Goal: Task Accomplishment & Management: Manage account settings

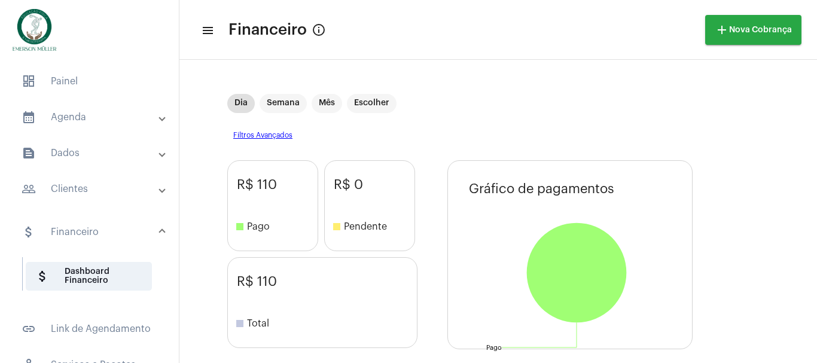
click at [86, 109] on mat-expansion-panel-header "calendar_month_outlined Agenda" at bounding box center [93, 117] width 172 height 29
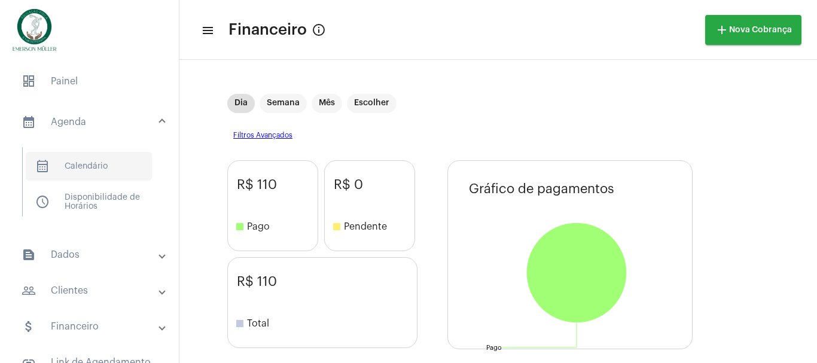
click at [97, 162] on span "calendar_month_outlined Calendário" at bounding box center [89, 166] width 126 height 29
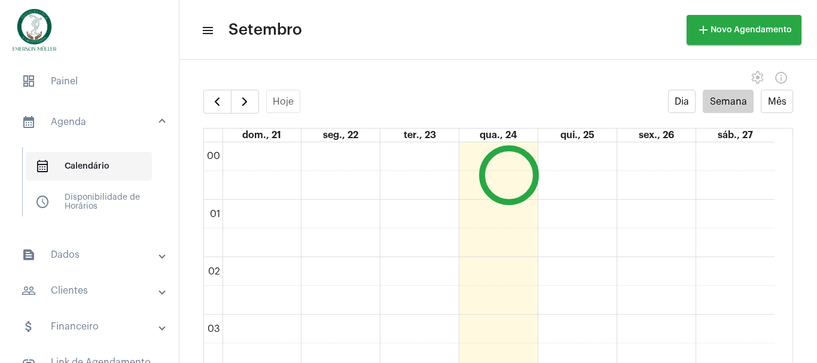
scroll to position [345, 0]
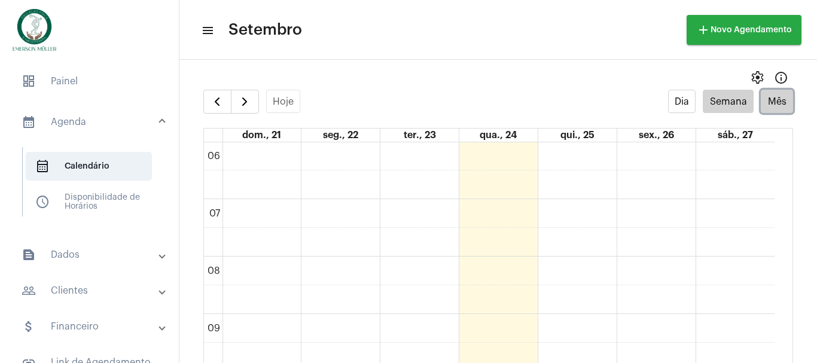
click at [771, 102] on button "Mês" at bounding box center [777, 101] width 32 height 23
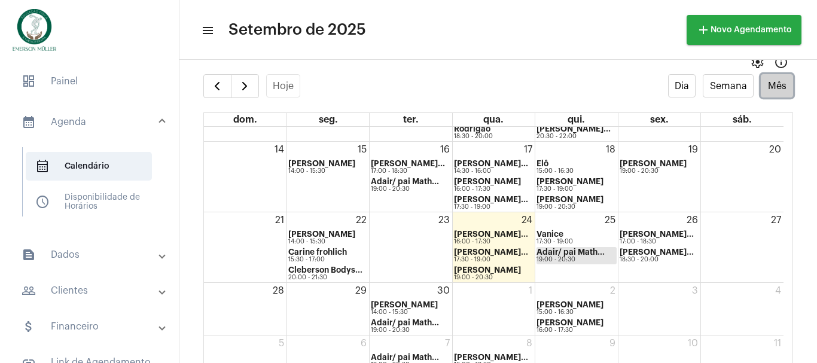
scroll to position [24, 0]
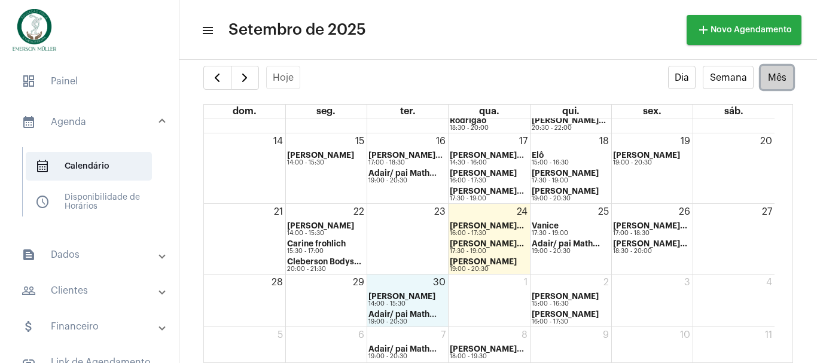
click at [416, 277] on div "30 Lucinda 14:00 - 15:30 Adair/ pai Math... 19:00 - 20:30" at bounding box center [407, 300] width 81 height 52
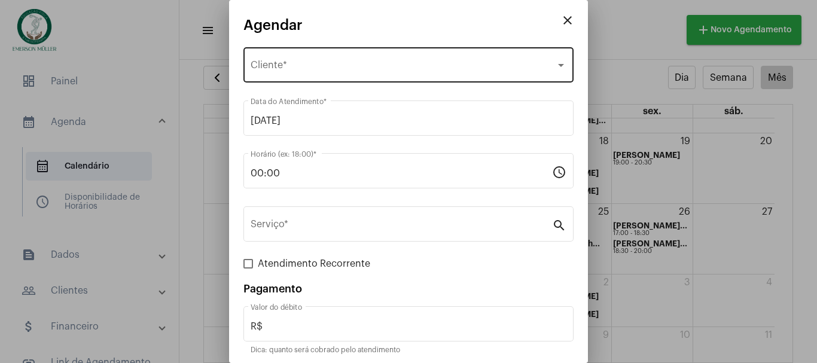
click at [274, 71] on span "Selecione o Cliente" at bounding box center [403, 67] width 305 height 11
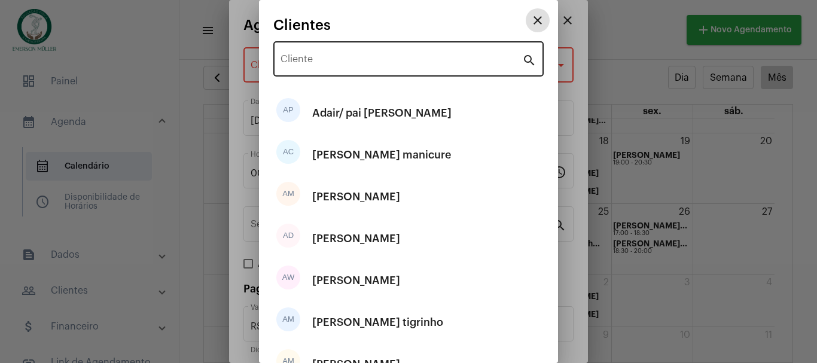
click at [298, 54] on div "Cliente" at bounding box center [401, 58] width 242 height 38
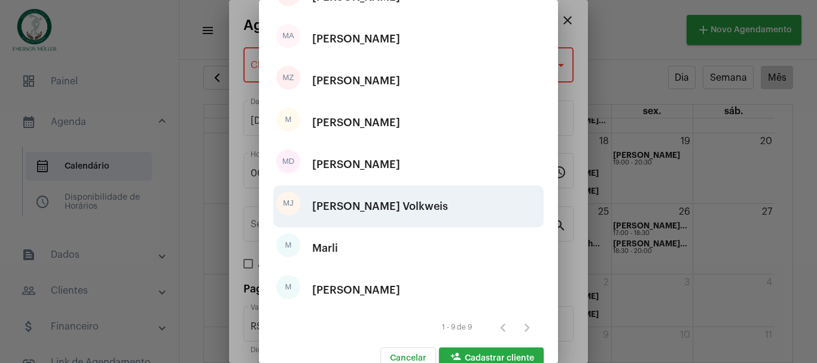
scroll to position [181, 0]
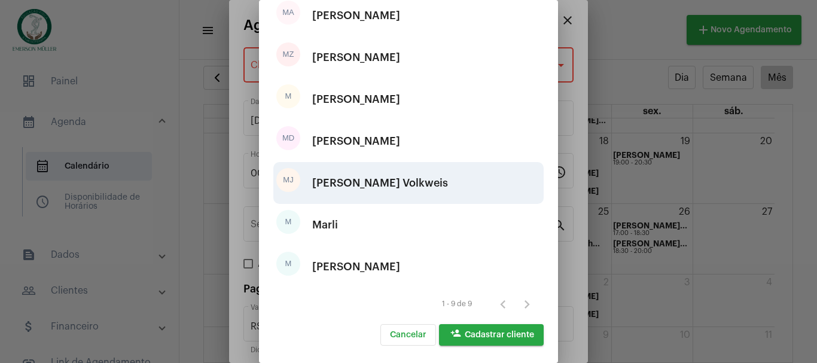
type input "mar"
click at [332, 182] on div "[PERSON_NAME] Volkweis" at bounding box center [380, 183] width 136 height 36
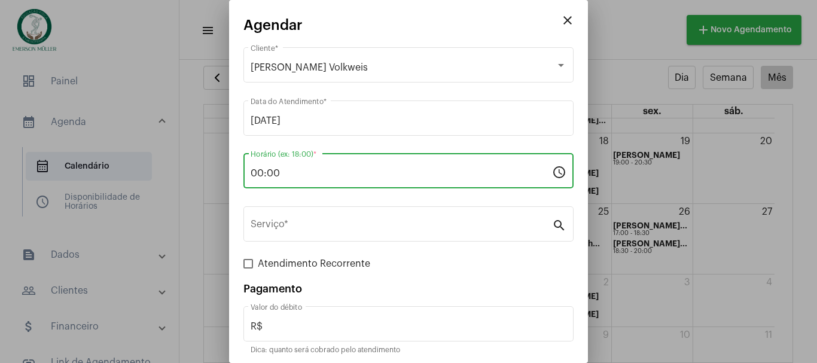
drag, startPoint x: 298, startPoint y: 175, endPoint x: 171, endPoint y: 190, distance: 128.2
click at [171, 190] on div "close Agendar [PERSON_NAME] Volkweis Cliente * [DATE] Data do Atendimento * 00:…" at bounding box center [408, 181] width 817 height 363
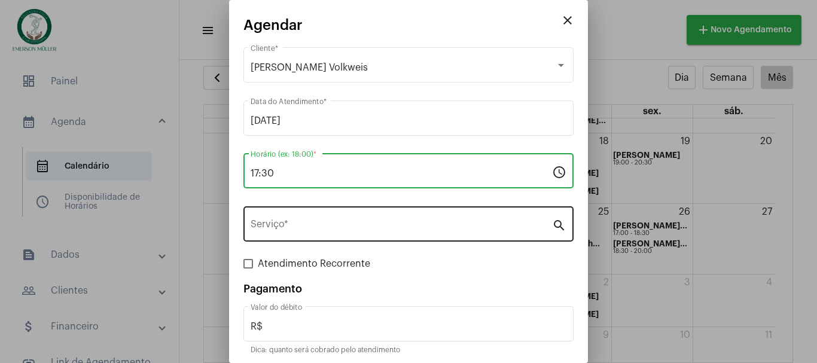
type input "17:30"
click at [292, 228] on input "Serviço *" at bounding box center [401, 226] width 301 height 11
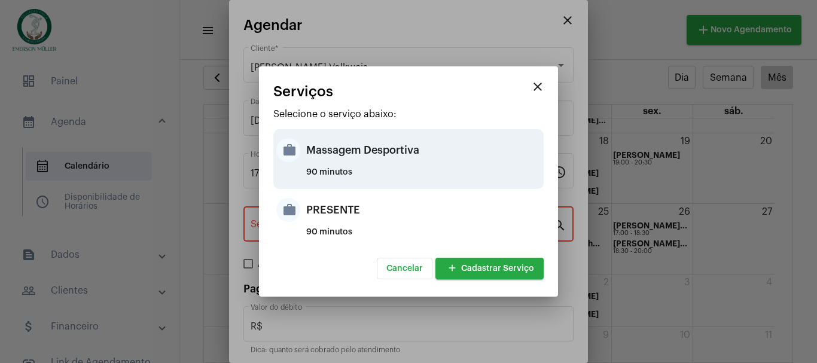
click at [292, 147] on mat-icon "work" at bounding box center [288, 150] width 24 height 24
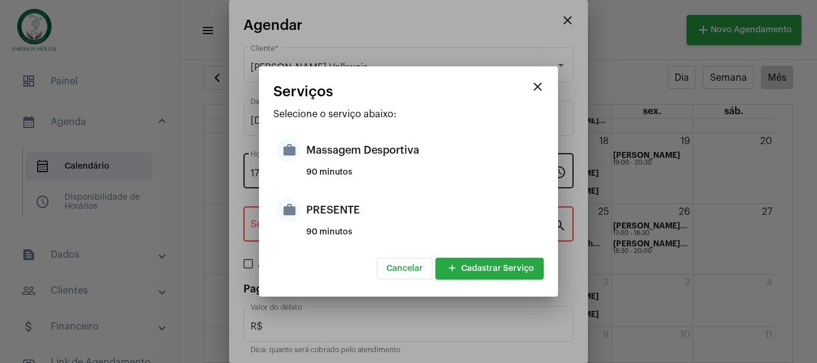
type input "Massagem Desportiva"
type input "R$ 120"
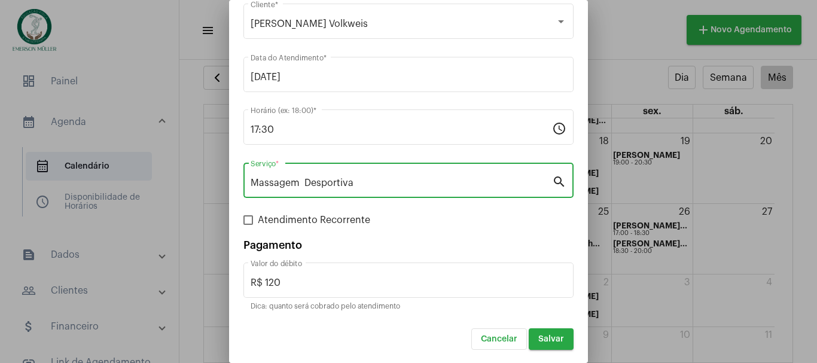
scroll to position [45, 0]
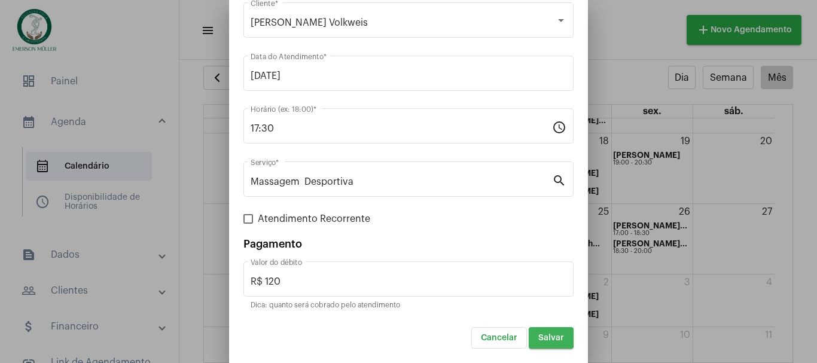
click at [538, 335] on span "Salvar" at bounding box center [551, 338] width 26 height 8
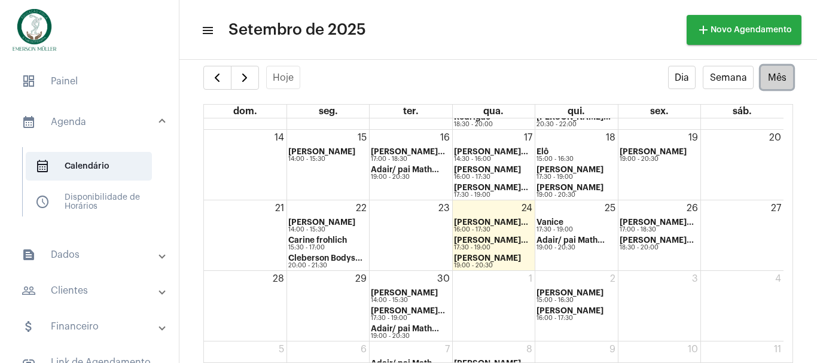
scroll to position [216, 0]
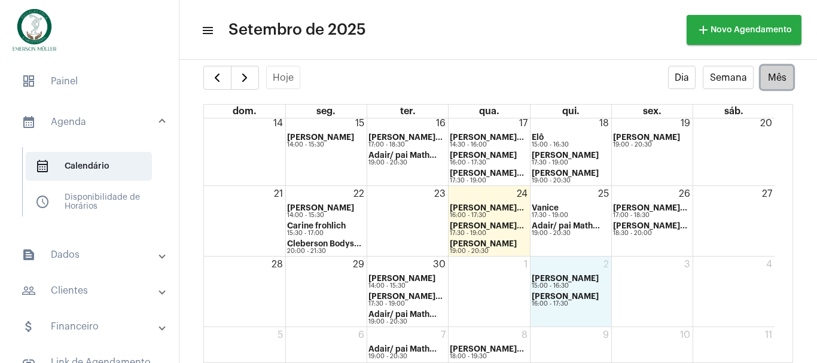
click at [563, 313] on div "2 Thiago Wirth 15:00 - 16:30 [PERSON_NAME] 16:00 - 17:30" at bounding box center [570, 292] width 81 height 70
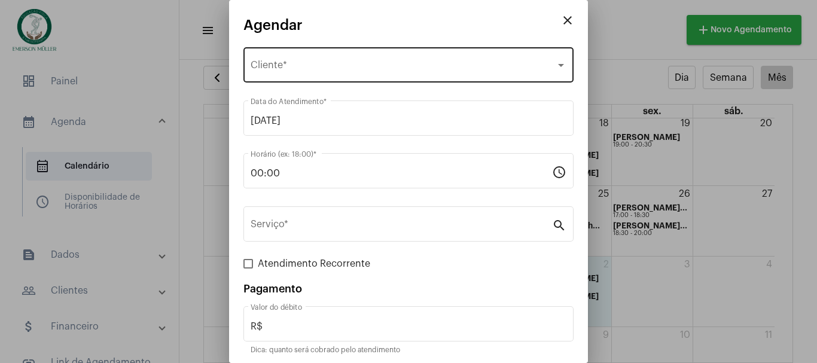
click at [297, 62] on div "Selecione o Cliente" at bounding box center [403, 67] width 305 height 11
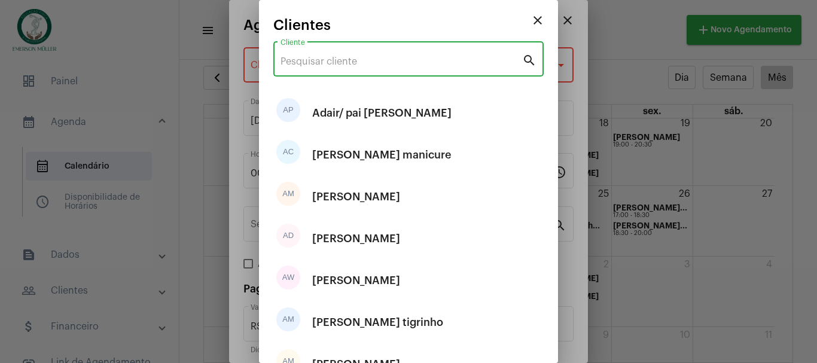
click at [306, 63] on input "Cliente" at bounding box center [401, 61] width 242 height 11
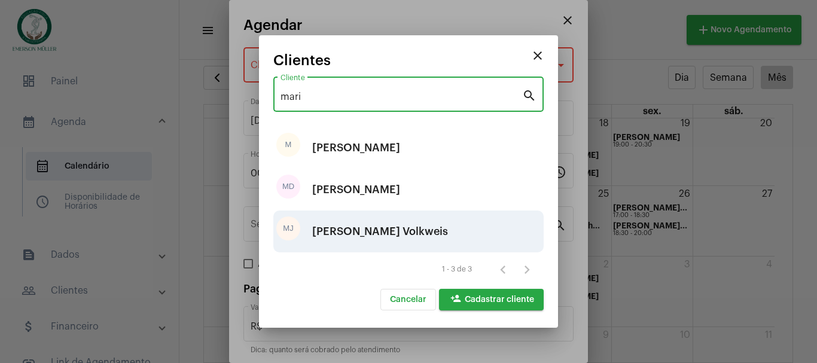
type input "mari"
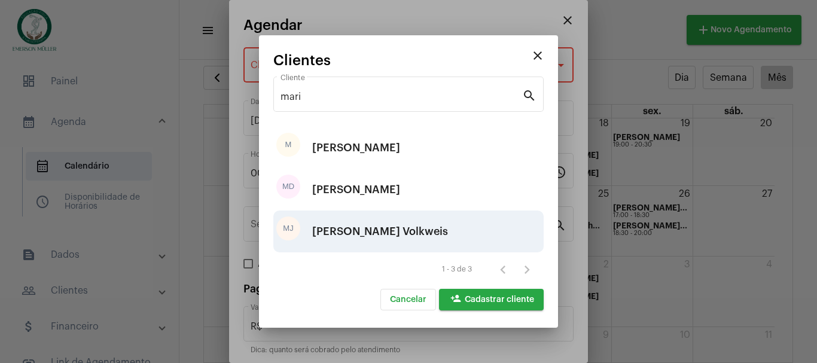
click at [353, 234] on div "[PERSON_NAME] Volkweis" at bounding box center [380, 231] width 136 height 36
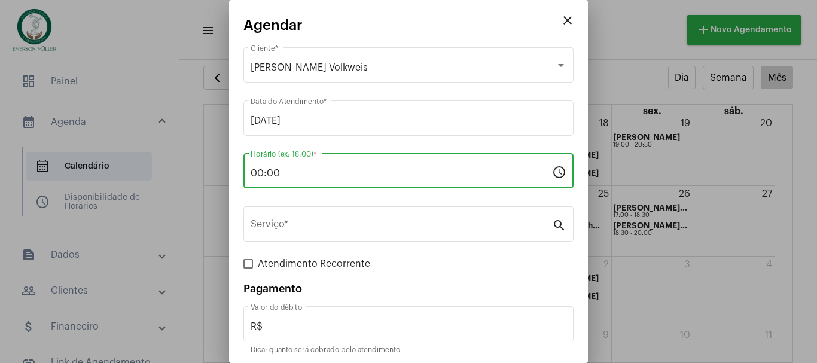
drag, startPoint x: 304, startPoint y: 168, endPoint x: 235, endPoint y: 178, distance: 69.4
click at [235, 178] on mat-dialog-container "close Agendar [PERSON_NAME] Volkweis Cliente * [DATE] Data do Atendimento * 00:…" at bounding box center [408, 181] width 359 height 363
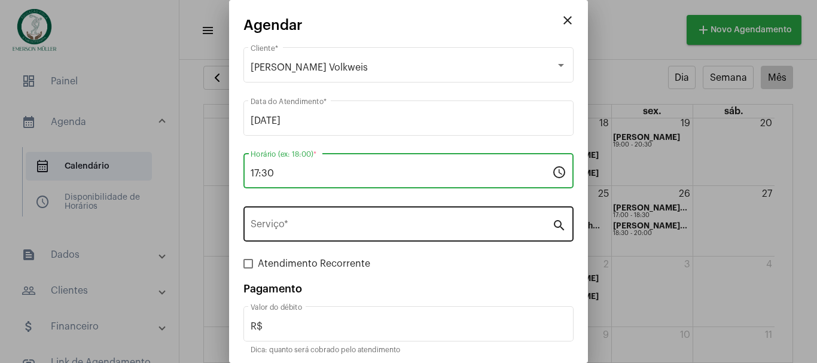
type input "17:30"
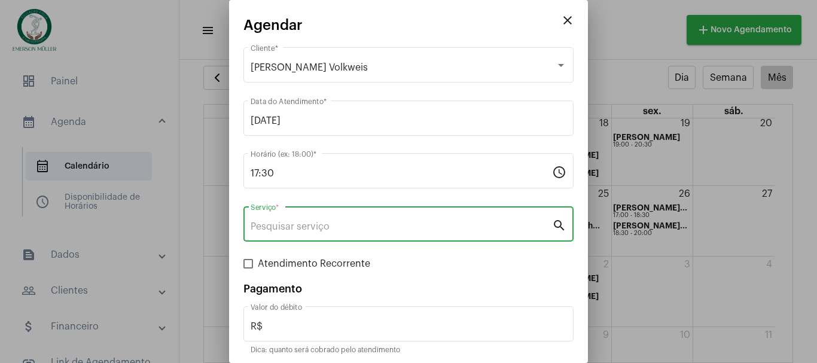
click at [271, 226] on input "Serviço *" at bounding box center [401, 226] width 301 height 11
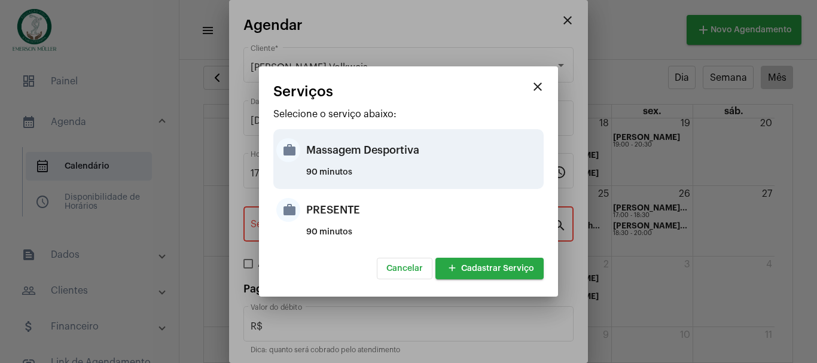
click at [312, 158] on div "Massagem Desportiva" at bounding box center [423, 150] width 234 height 36
type input "Massagem Desportiva"
type input "R$ 120"
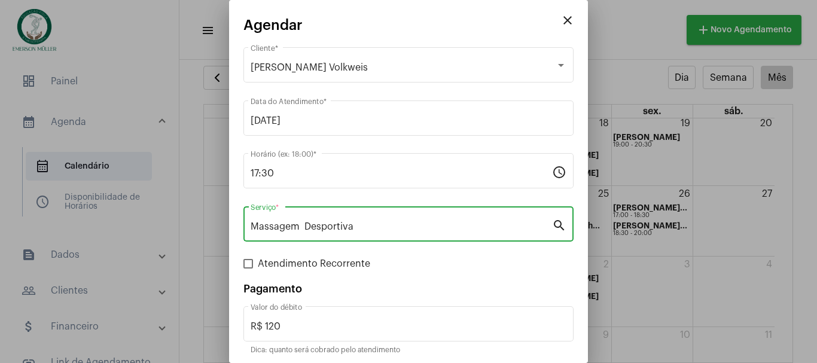
scroll to position [45, 0]
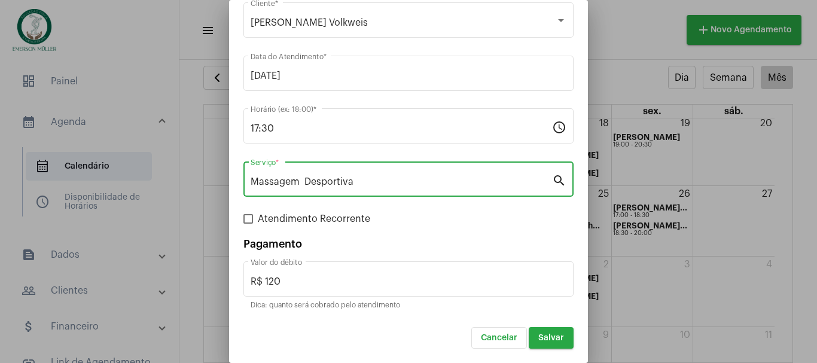
click at [549, 344] on button "Salvar" at bounding box center [551, 338] width 45 height 22
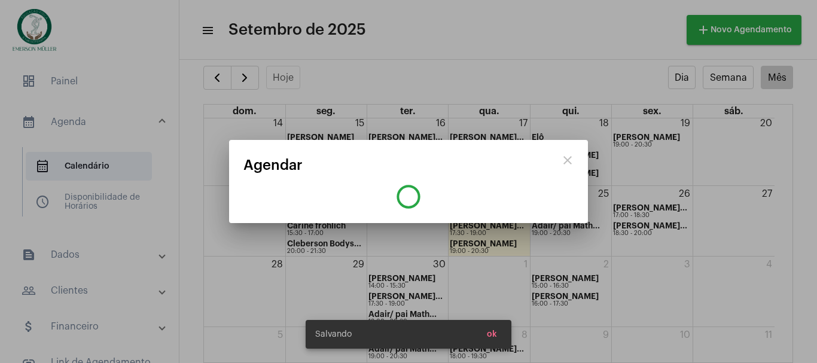
scroll to position [0, 0]
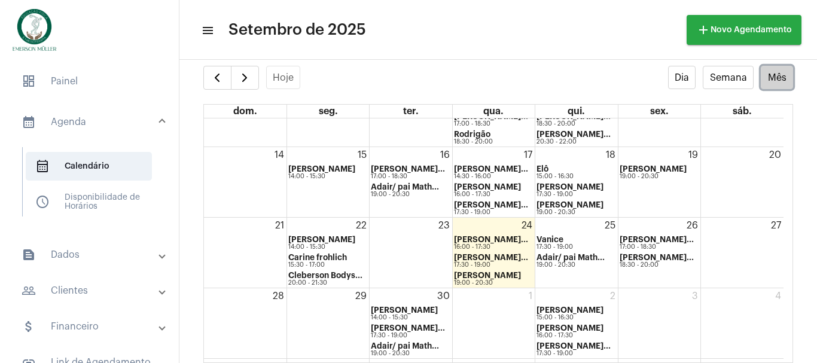
scroll to position [216, 0]
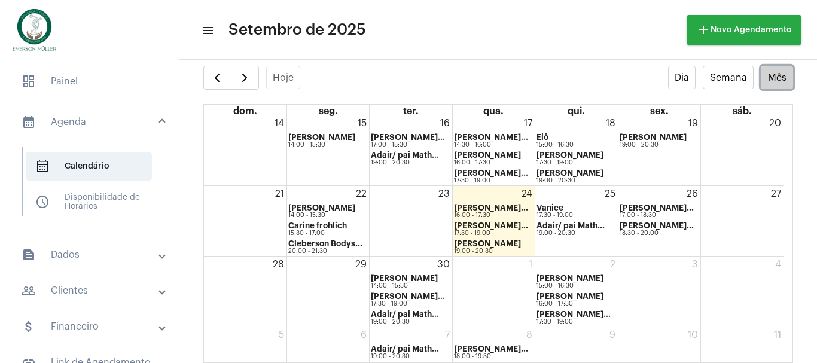
click at [341, 337] on div "6" at bounding box center [328, 344] width 82 height 35
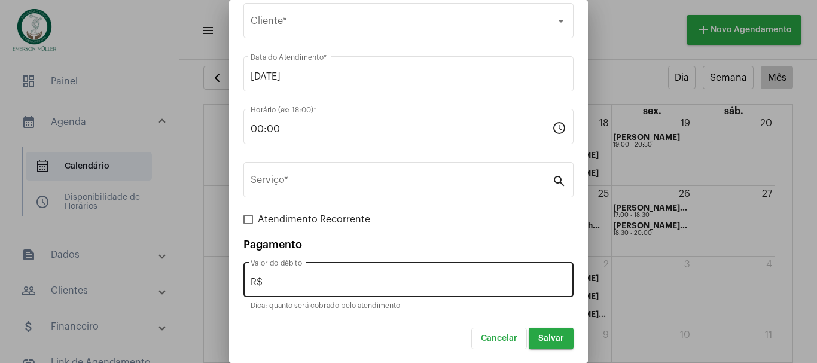
scroll to position [45, 0]
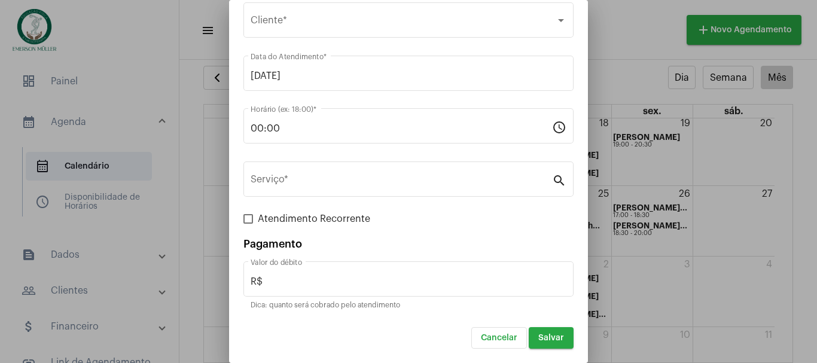
click at [621, 41] on div at bounding box center [408, 181] width 817 height 363
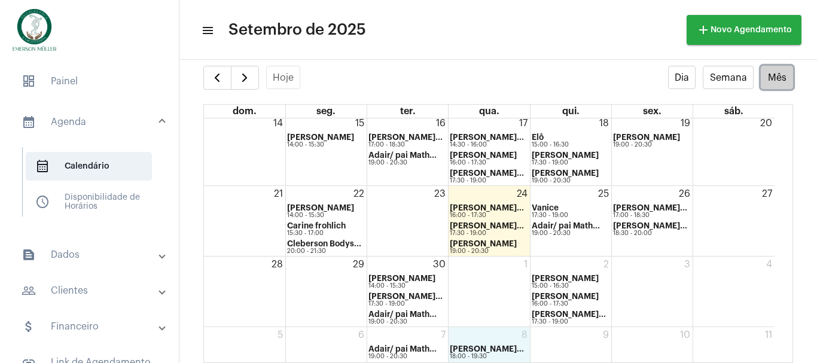
click at [476, 329] on div "8 Ederson Da Silv... 18:00 - 19:30" at bounding box center [488, 344] width 81 height 35
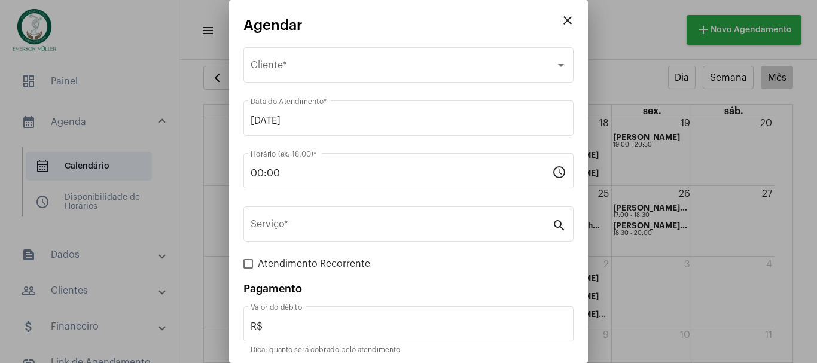
drag, startPoint x: 300, startPoint y: 165, endPoint x: 174, endPoint y: 164, distance: 125.6
click at [174, 164] on div "close Agendar Selecione o Cliente Cliente * [DATE] Data do Atendimento * 00:00 …" at bounding box center [408, 181] width 817 height 363
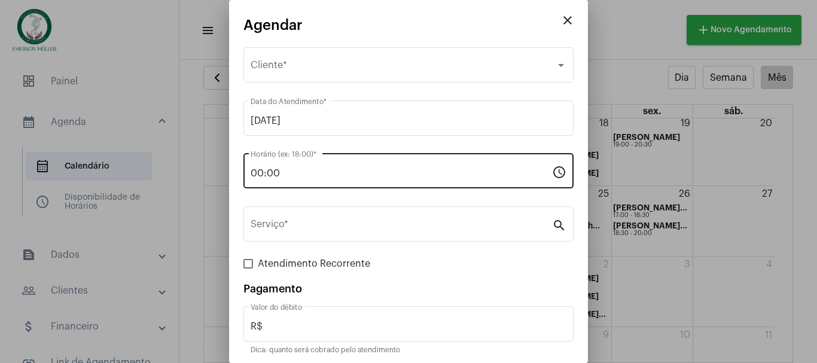
click at [289, 169] on input "00:00" at bounding box center [401, 173] width 301 height 11
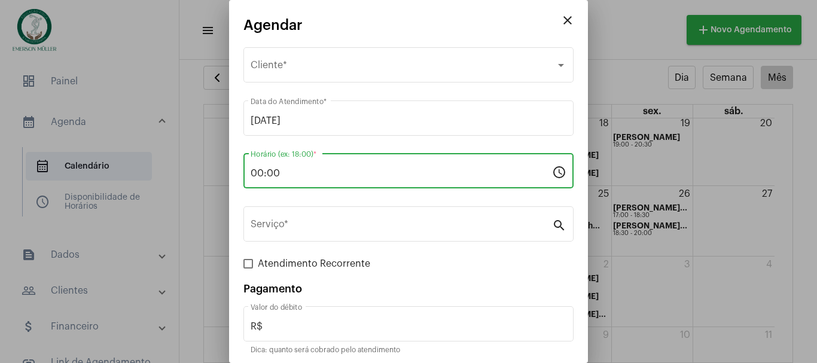
drag, startPoint x: 289, startPoint y: 169, endPoint x: 228, endPoint y: 173, distance: 61.8
click at [229, 173] on mat-dialog-container "close Agendar Selecione o Cliente Cliente * [DATE] Data do Atendimento * 00:00 …" at bounding box center [408, 181] width 359 height 363
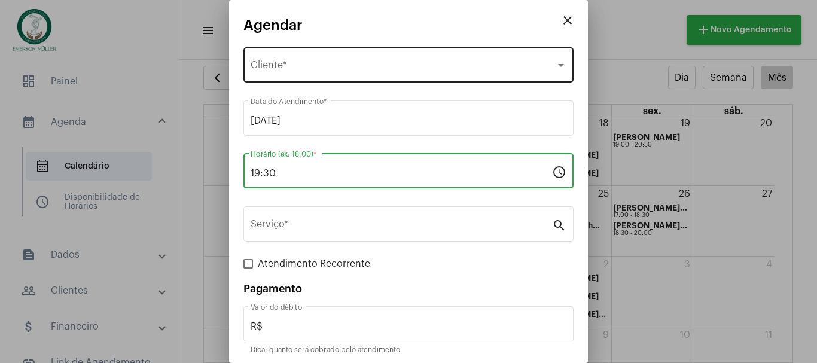
type input "19:30"
click at [305, 71] on span "Selecione o Cliente" at bounding box center [403, 67] width 305 height 11
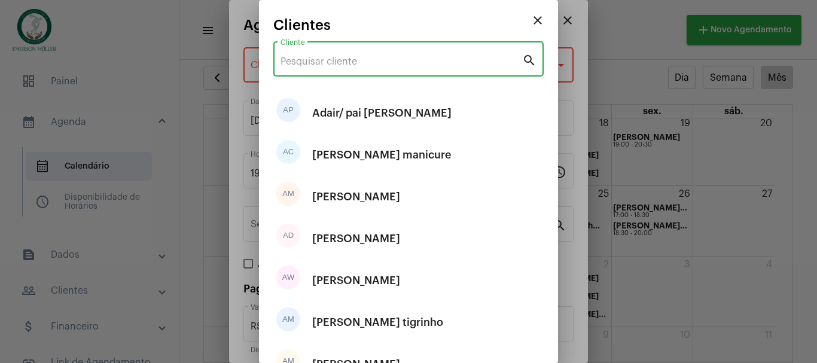
click at [306, 66] on input "Cliente" at bounding box center [401, 61] width 242 height 11
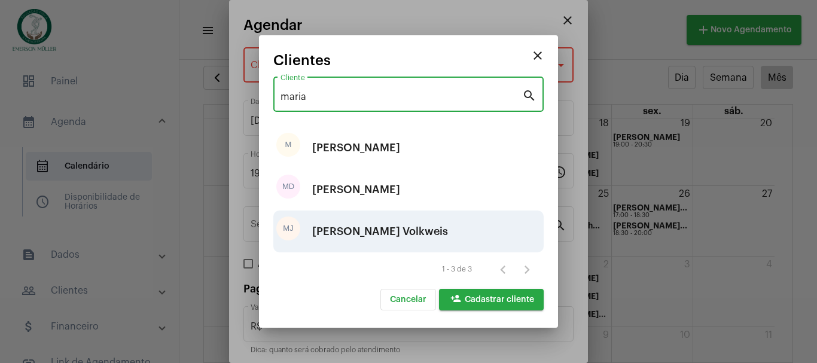
type input "maria"
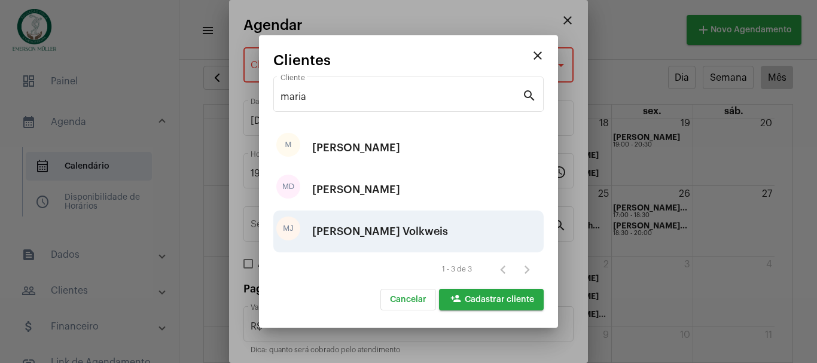
click at [335, 228] on div "[PERSON_NAME] Volkweis" at bounding box center [380, 231] width 136 height 36
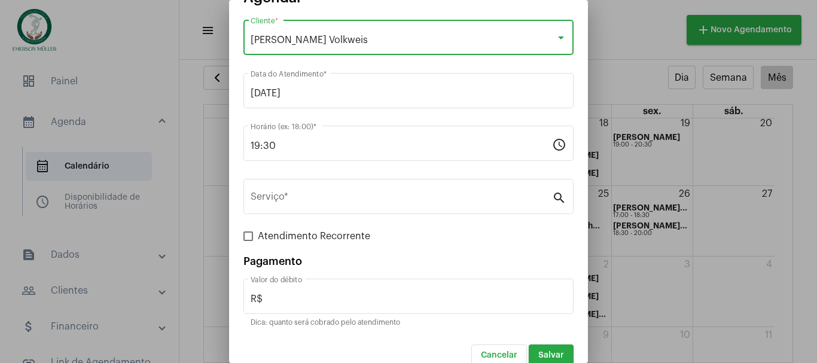
scroll to position [40, 0]
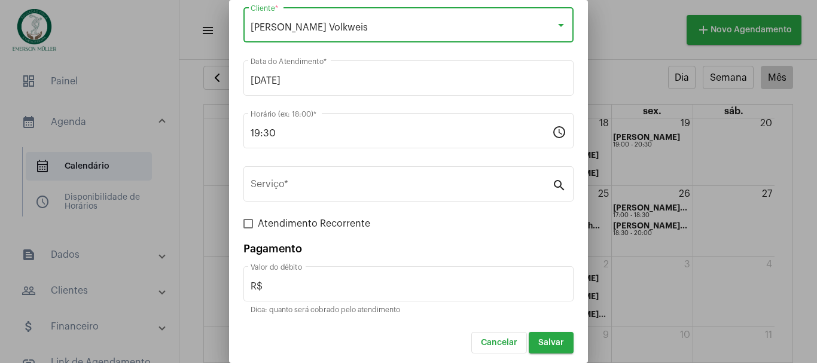
click at [338, 218] on span "Atendimento Recorrente" at bounding box center [314, 223] width 112 height 14
click at [248, 228] on input "Atendimento Recorrente" at bounding box center [248, 228] width 1 height 1
checkbox input "true"
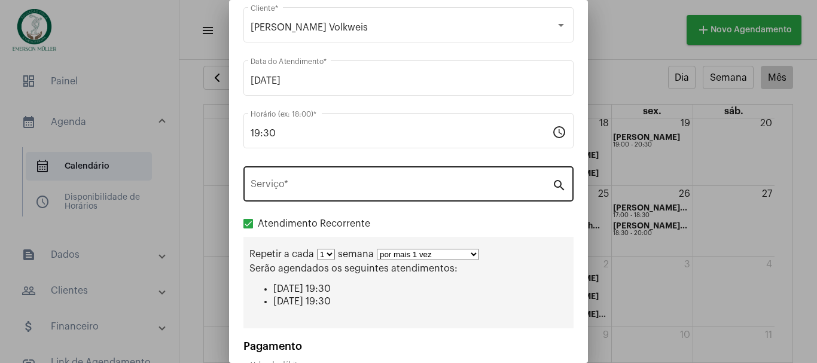
drag, startPoint x: 324, startPoint y: 185, endPoint x: 328, endPoint y: 181, distance: 6.4
click at [328, 181] on input "Serviço *" at bounding box center [401, 186] width 301 height 11
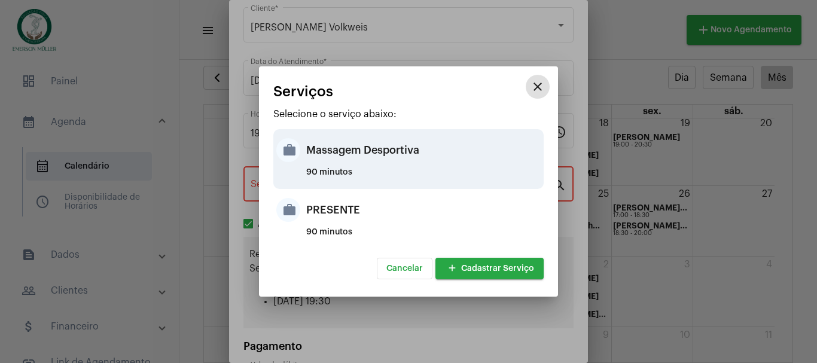
click at [333, 152] on div "Massagem Desportiva" at bounding box center [423, 150] width 234 height 36
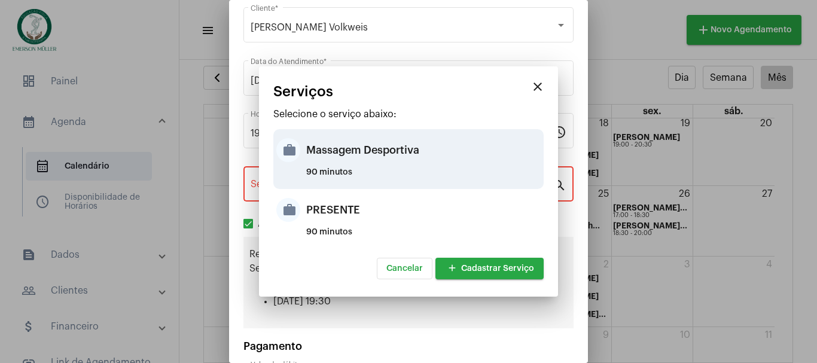
type input "Massagem Desportiva"
type input "R$ 120"
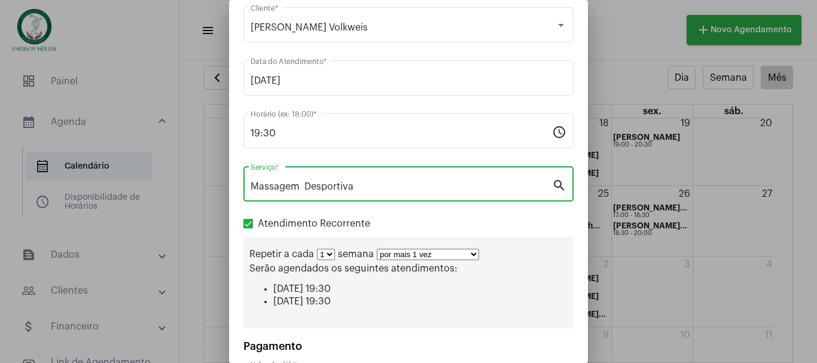
click at [252, 223] on span at bounding box center [248, 224] width 10 height 10
click at [248, 228] on input "Atendimento Recorrente" at bounding box center [248, 228] width 1 height 1
checkbox input "false"
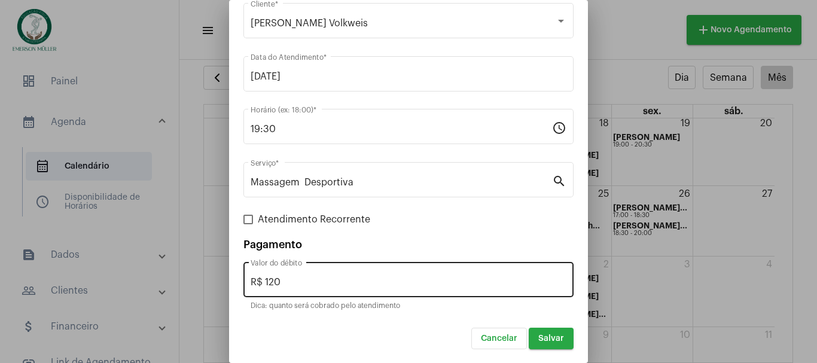
scroll to position [45, 0]
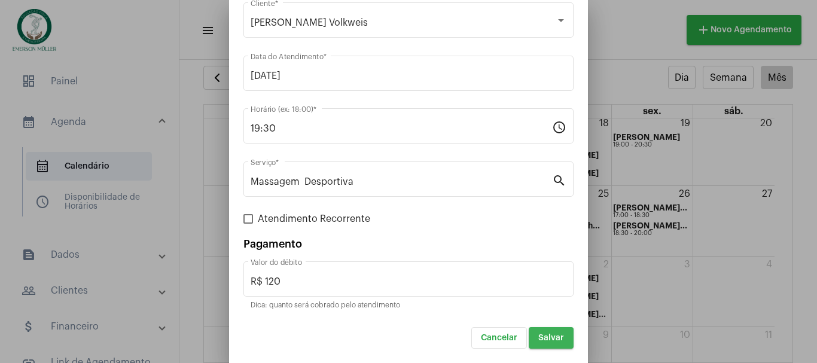
click at [540, 340] on span "Salvar" at bounding box center [551, 338] width 26 height 8
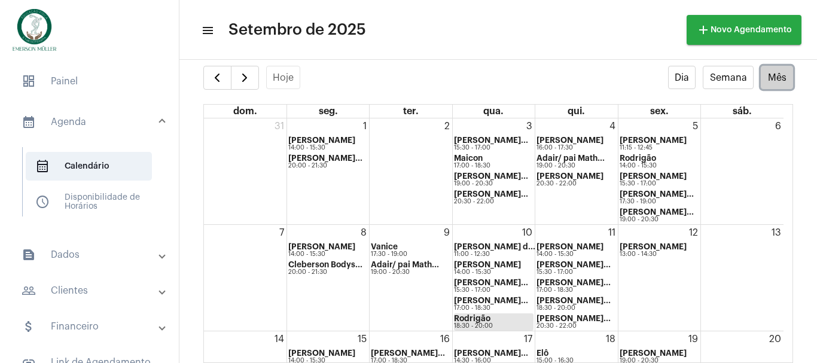
scroll to position [233, 0]
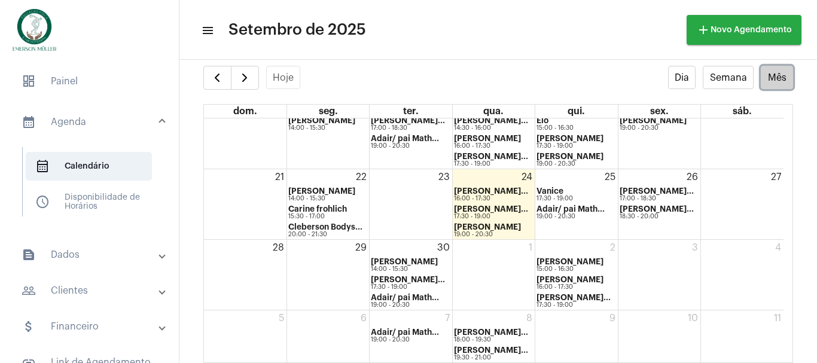
click at [651, 325] on div "10" at bounding box center [659, 336] width 82 height 52
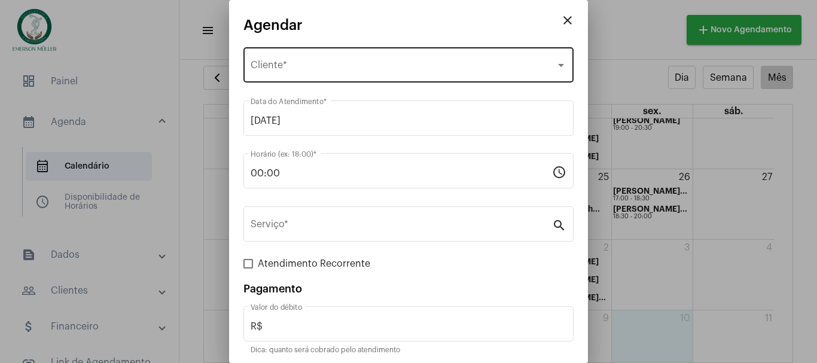
click at [285, 60] on div "Selecione o Cliente Cliente *" at bounding box center [409, 64] width 316 height 38
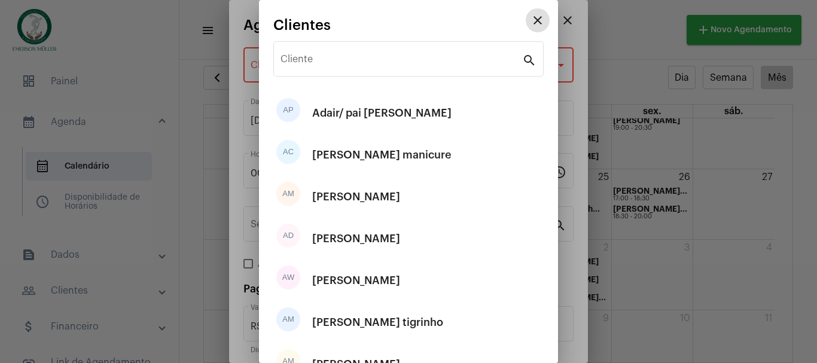
drag, startPoint x: 285, startPoint y: 60, endPoint x: 261, endPoint y: 136, distance: 80.4
click at [276, 150] on div "Cliente search AP [PERSON_NAME]/ pai [PERSON_NAME] AC [PERSON_NAME] manicure AM…" at bounding box center [408, 302] width 270 height 539
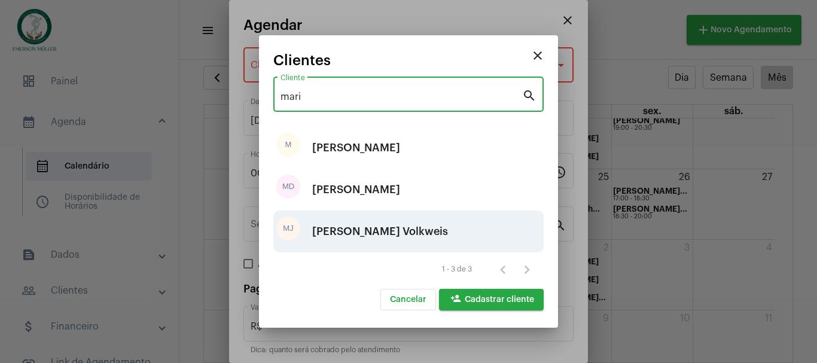
type input "mari"
click at [319, 224] on div "[PERSON_NAME] Volkweis" at bounding box center [380, 231] width 136 height 36
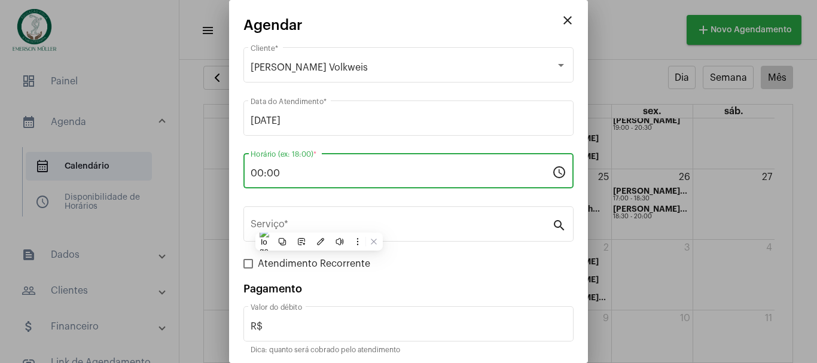
drag, startPoint x: 285, startPoint y: 170, endPoint x: 226, endPoint y: 187, distance: 60.9
click at [230, 185] on mat-dialog-container "close Agendar [PERSON_NAME] Volkweis Cliente * [DATE] Data do Atendimento * 00:…" at bounding box center [408, 181] width 359 height 363
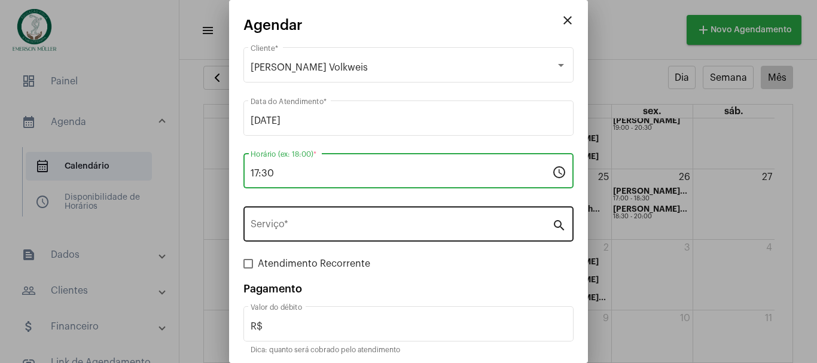
type input "17:30"
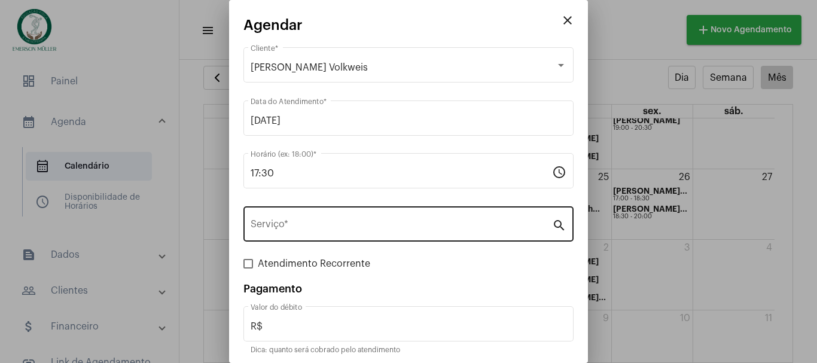
click at [333, 237] on div "Serviço *" at bounding box center [401, 223] width 301 height 38
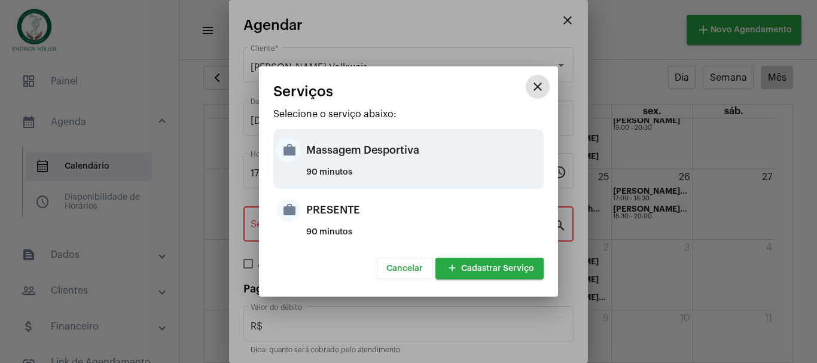
click at [347, 154] on div "Massagem Desportiva" at bounding box center [423, 150] width 234 height 36
type input "Massagem Desportiva"
type input "R$ 120"
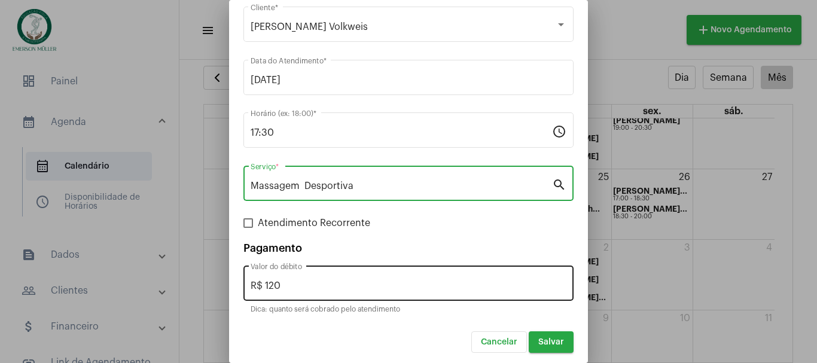
scroll to position [45, 0]
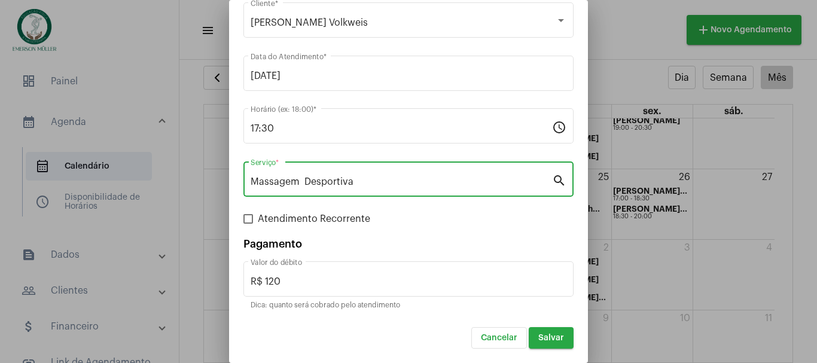
click at [551, 338] on span "Salvar" at bounding box center [551, 338] width 26 height 8
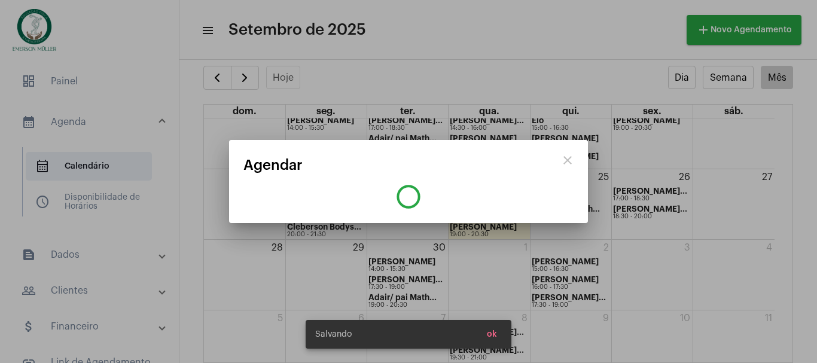
scroll to position [0, 0]
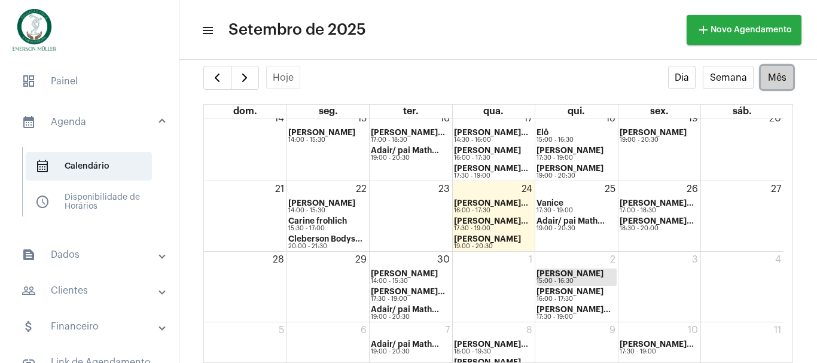
scroll to position [233, 0]
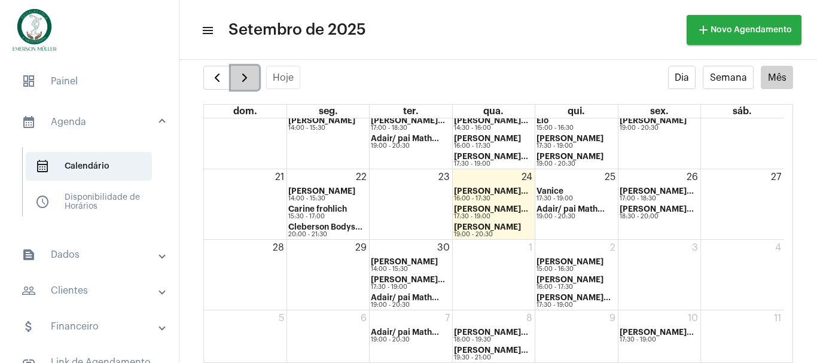
click at [242, 75] on span "button" at bounding box center [244, 78] width 14 height 14
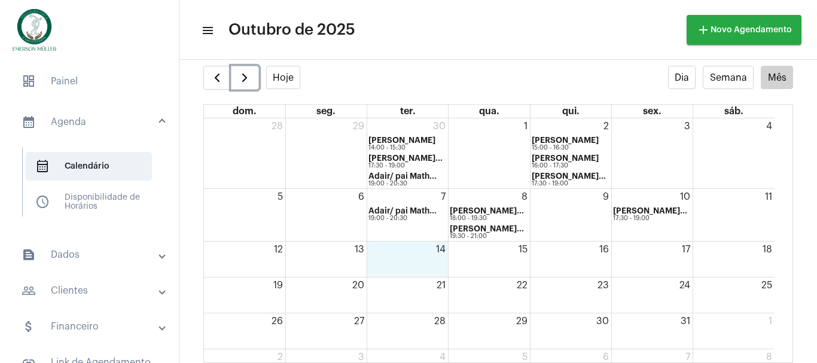
click at [397, 254] on div "14" at bounding box center [407, 259] width 81 height 35
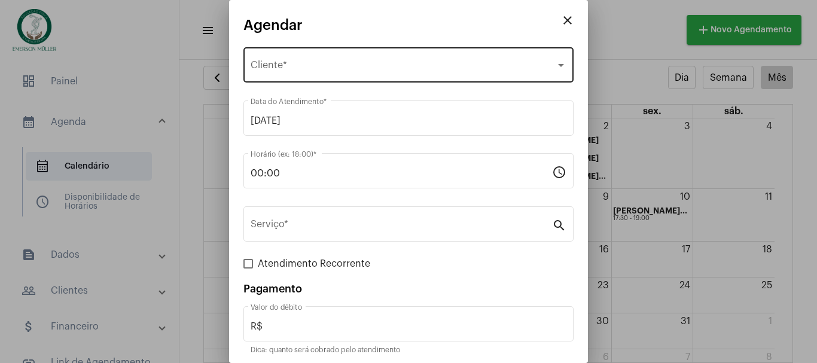
click at [295, 69] on span "Selecione o Cliente" at bounding box center [403, 67] width 305 height 11
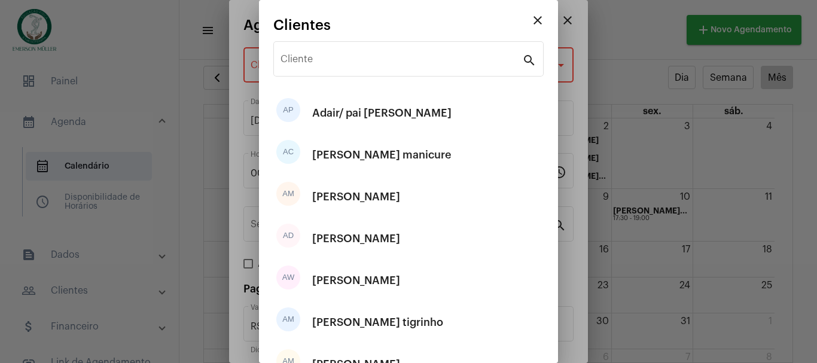
click at [295, 69] on div "Cliente" at bounding box center [401, 58] width 242 height 38
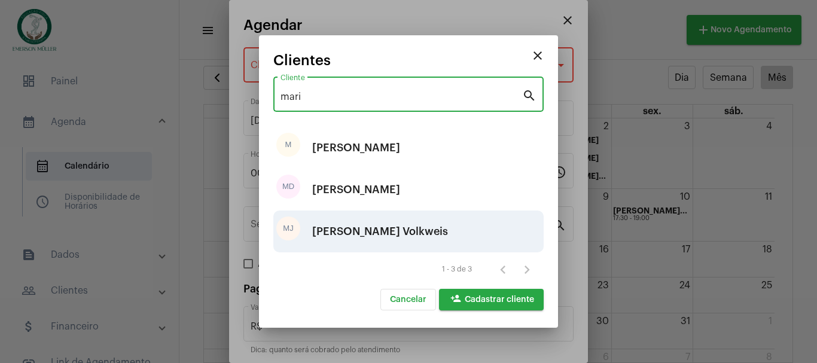
type input "mari"
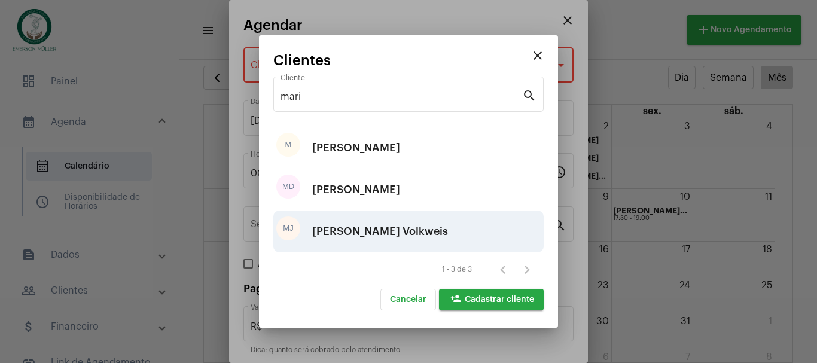
click at [354, 228] on div "[PERSON_NAME] Volkweis" at bounding box center [380, 231] width 136 height 36
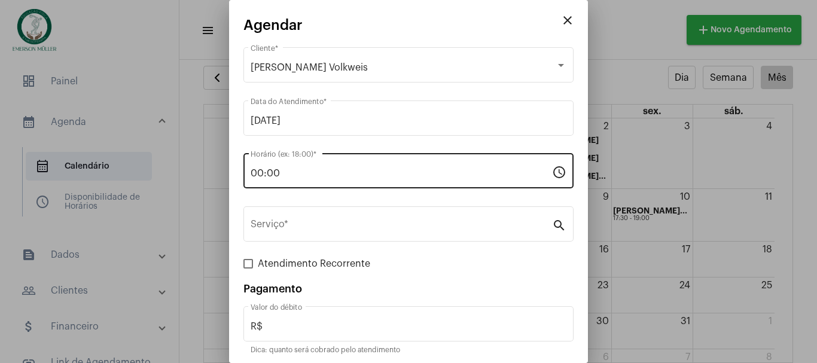
drag, startPoint x: 285, startPoint y: 164, endPoint x: 248, endPoint y: 173, distance: 38.3
click at [248, 173] on div "00:00 Horário (ex: 18:00) * schedule" at bounding box center [408, 170] width 330 height 38
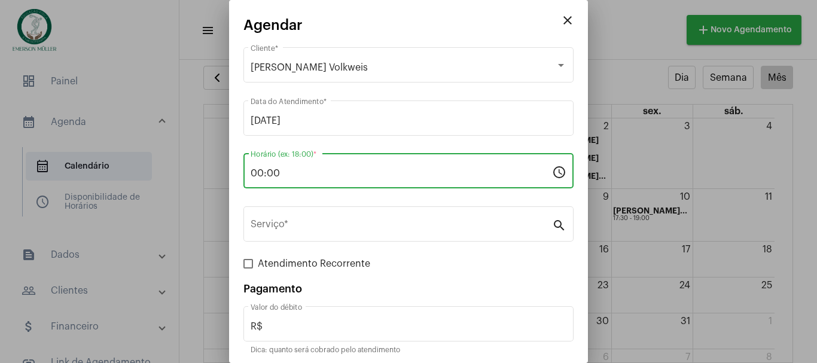
drag, startPoint x: 292, startPoint y: 170, endPoint x: 227, endPoint y: 181, distance: 66.2
click at [227, 181] on div "close Agendar [PERSON_NAME] Volkweis Cliente * [DATE] Data do Atendimento * 00:…" at bounding box center [408, 181] width 817 height 363
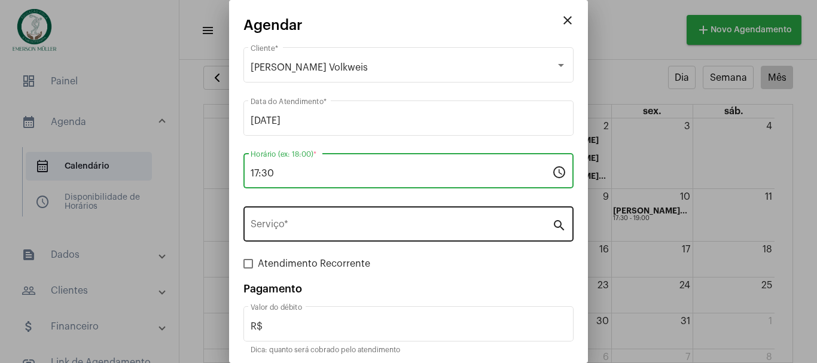
type input "17:30"
click at [294, 227] on input "Serviço *" at bounding box center [401, 226] width 301 height 11
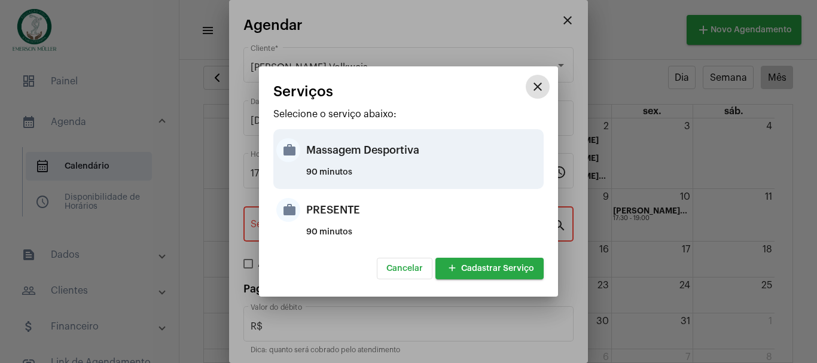
click at [337, 151] on div "Massagem Desportiva" at bounding box center [423, 150] width 234 height 36
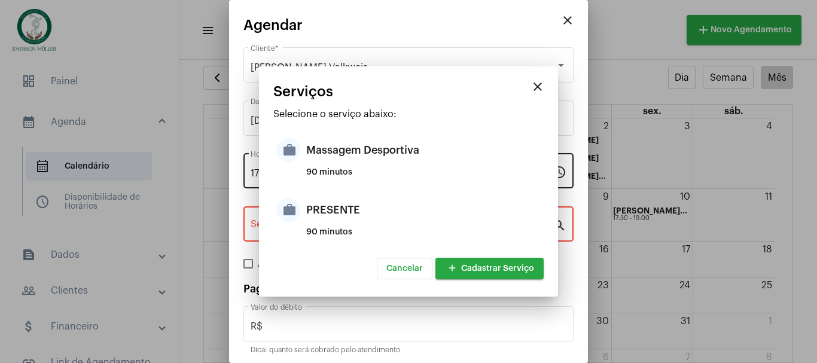
type input "Massagem Desportiva"
type input "R$ 120"
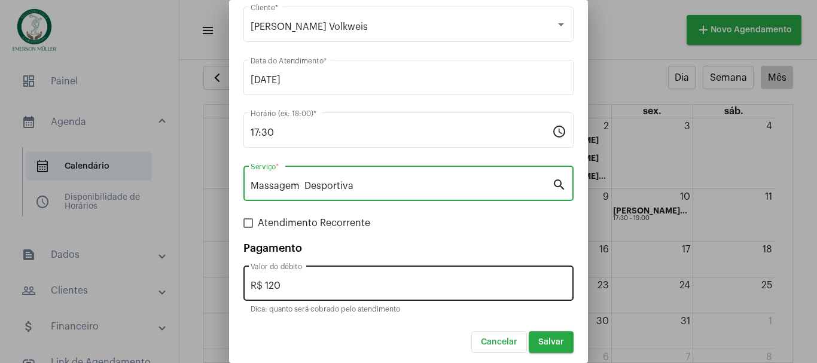
scroll to position [45, 0]
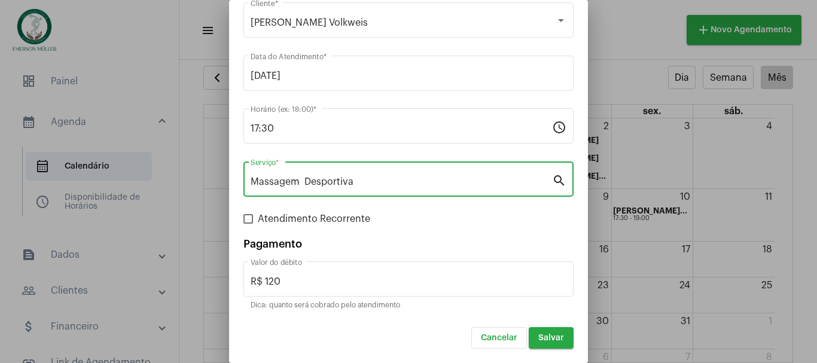
click at [545, 335] on span "Salvar" at bounding box center [551, 338] width 26 height 8
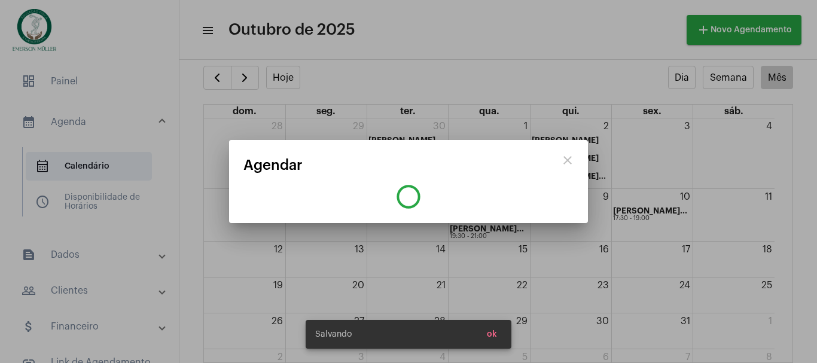
scroll to position [0, 0]
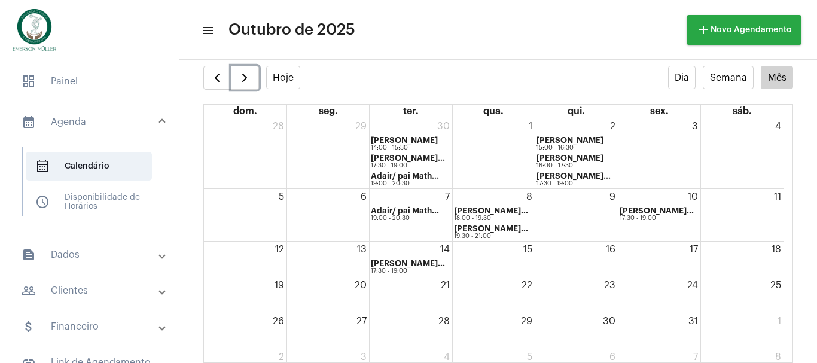
click at [577, 262] on div "16" at bounding box center [576, 259] width 82 height 35
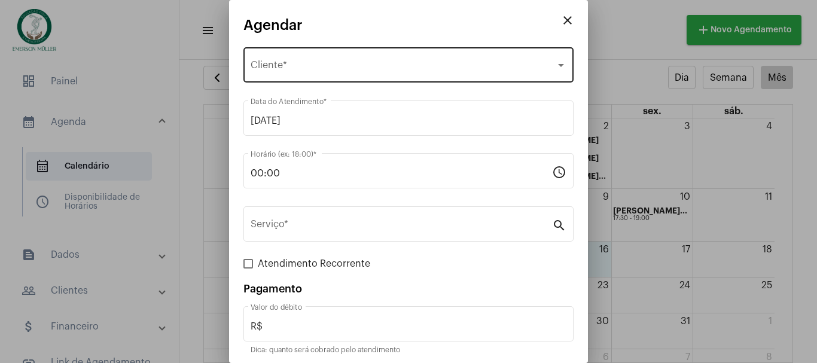
click at [344, 57] on div "Selecione o Cliente Cliente *" at bounding box center [409, 64] width 316 height 38
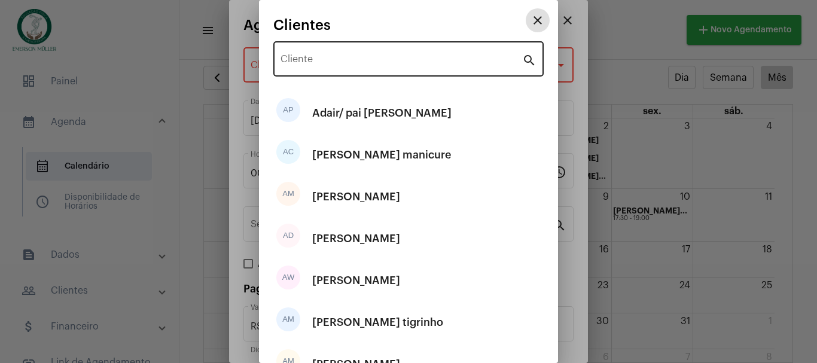
click at [346, 57] on input "Cliente" at bounding box center [401, 61] width 242 height 11
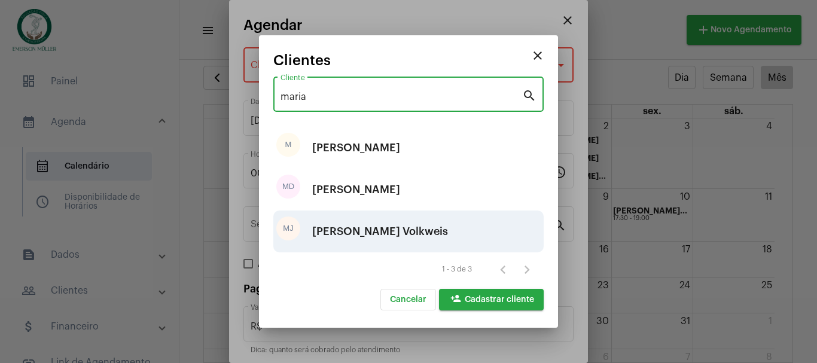
type input "maria"
click at [349, 225] on div "[PERSON_NAME] Volkweis" at bounding box center [380, 231] width 136 height 36
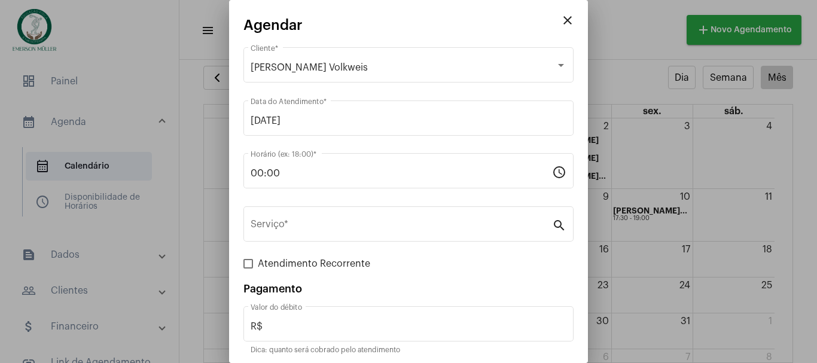
drag, startPoint x: 303, startPoint y: 167, endPoint x: 217, endPoint y: 166, distance: 86.1
click at [217, 166] on div "close Agendar [PERSON_NAME] Volkweis Cliente * [DATE] Data do Atendimento * 00:…" at bounding box center [408, 181] width 817 height 363
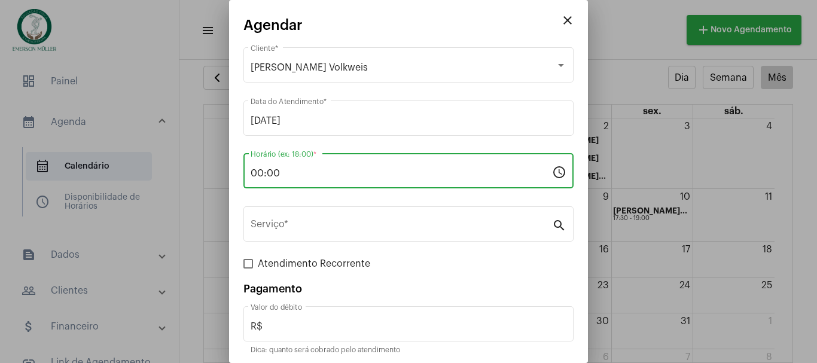
click at [280, 171] on input "00:00" at bounding box center [401, 173] width 301 height 11
click at [312, 176] on input "00:00" at bounding box center [401, 173] width 301 height 11
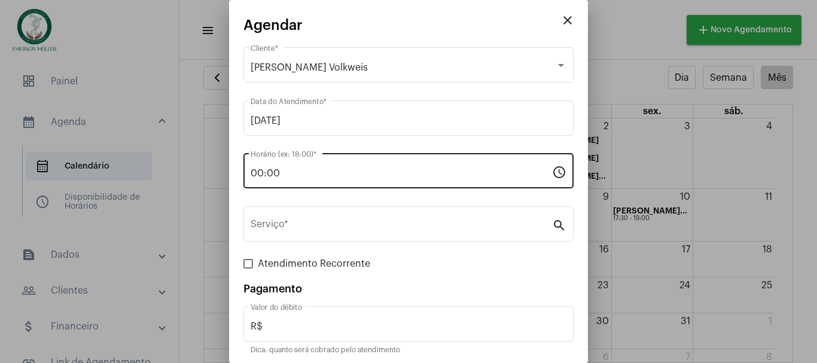
drag, startPoint x: 290, startPoint y: 161, endPoint x: 286, endPoint y: 172, distance: 11.3
click at [286, 172] on div "00:00 Horário (ex: 18:00) *" at bounding box center [401, 170] width 301 height 38
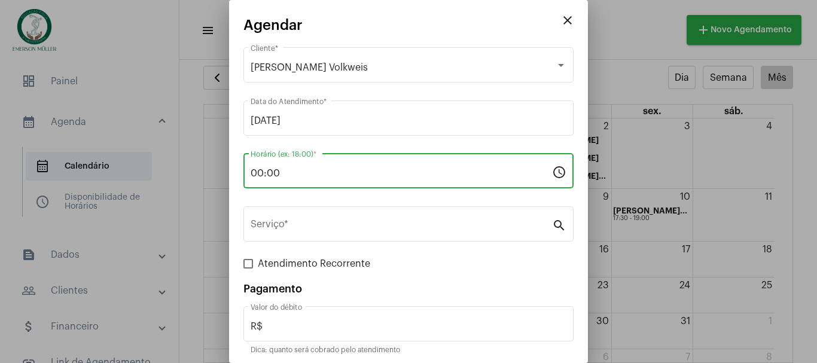
click at [286, 172] on input "00:00" at bounding box center [401, 173] width 301 height 11
drag, startPoint x: 286, startPoint y: 172, endPoint x: 240, endPoint y: 179, distance: 46.6
click at [240, 179] on mat-dialog-container "close Agendar [PERSON_NAME] Volkweis Cliente * [DATE] Data do Atendimento * 00:…" at bounding box center [408, 181] width 359 height 363
type input "17:30"
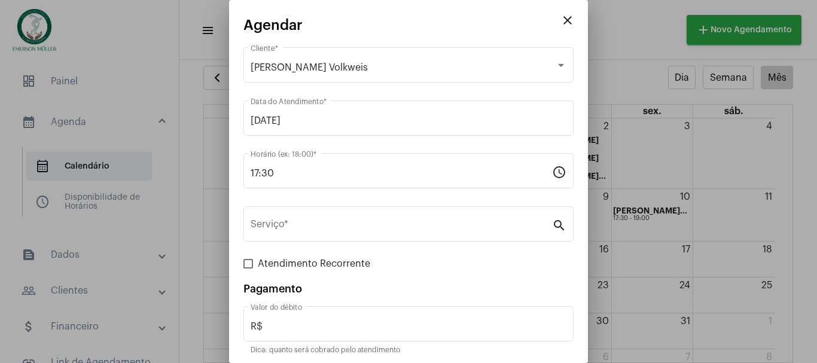
click at [338, 242] on div "Serviço * search" at bounding box center [408, 230] width 330 height 48
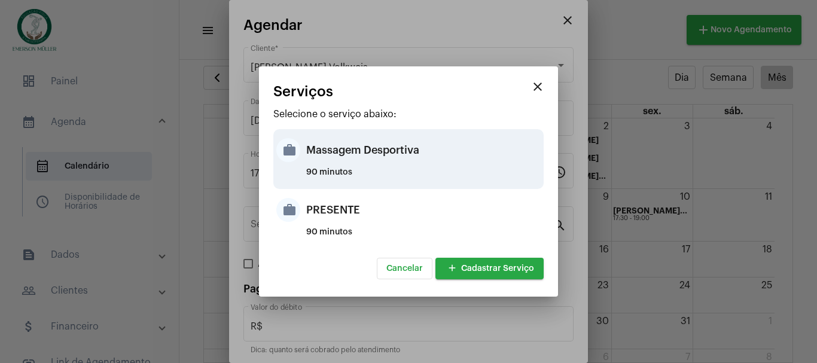
click at [336, 151] on div "Massagem Desportiva" at bounding box center [423, 150] width 234 height 36
type input "Massagem Desportiva"
type input "R$ 120"
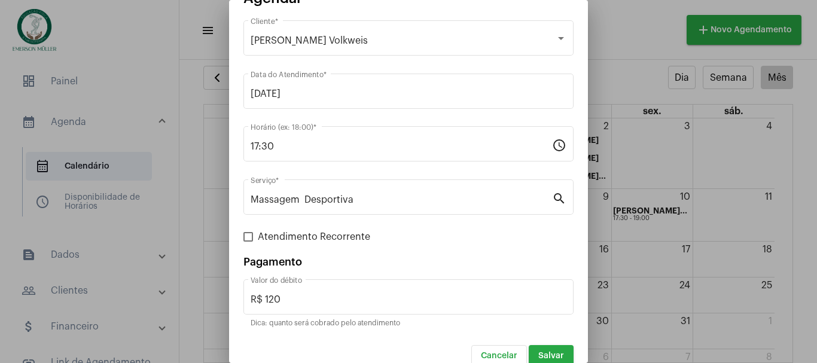
scroll to position [45, 0]
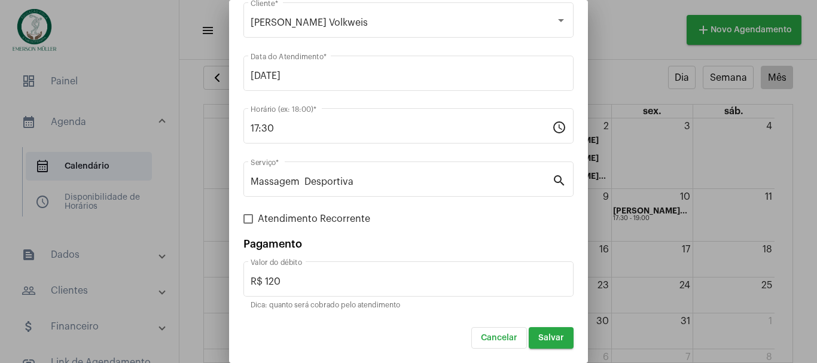
click at [538, 337] on span "Salvar" at bounding box center [551, 338] width 26 height 8
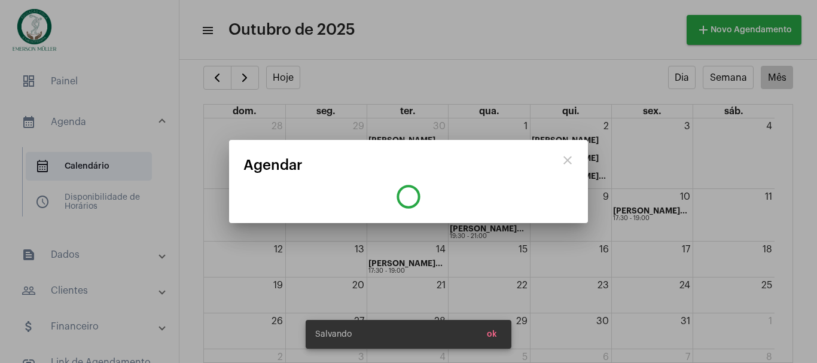
scroll to position [0, 0]
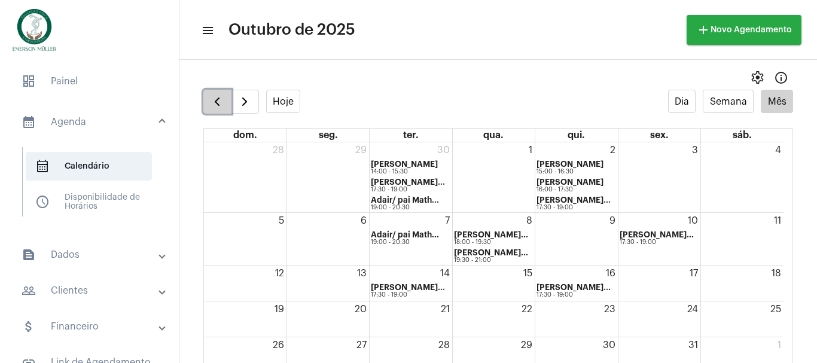
click at [219, 101] on span "button" at bounding box center [217, 101] width 14 height 14
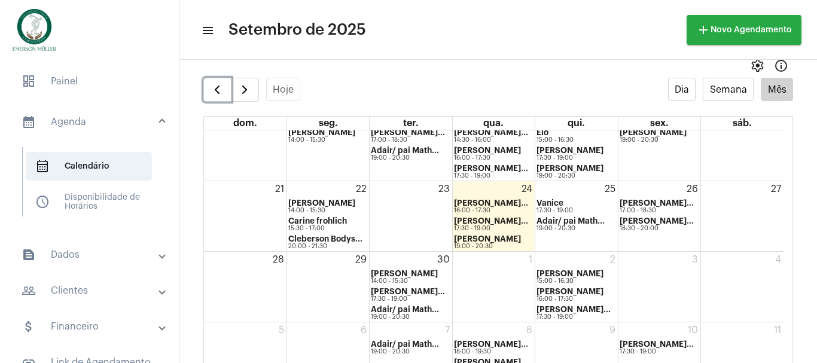
scroll to position [24, 0]
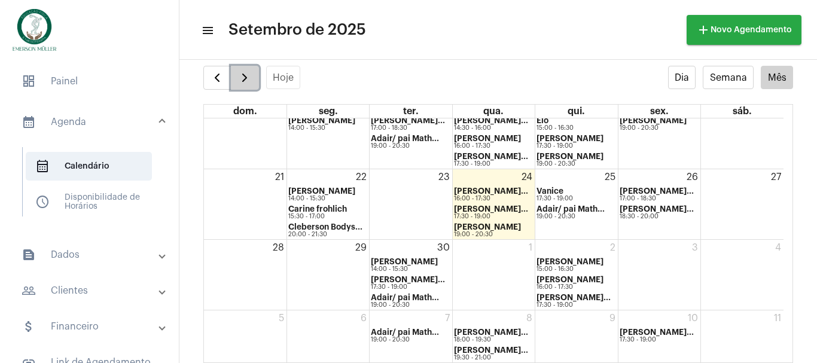
click at [252, 73] on button "button" at bounding box center [245, 78] width 28 height 24
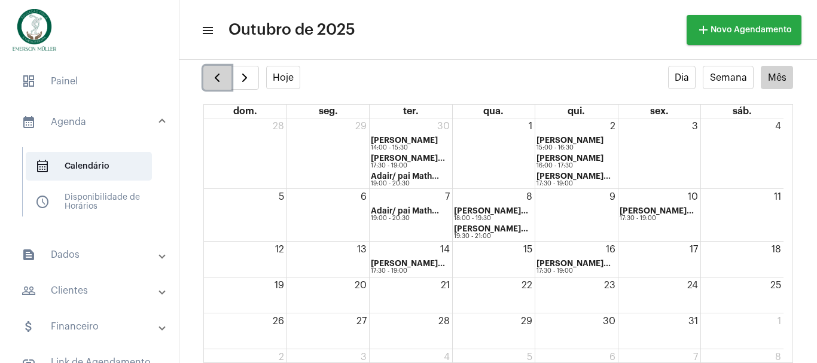
click at [205, 78] on button "button" at bounding box center [217, 78] width 28 height 24
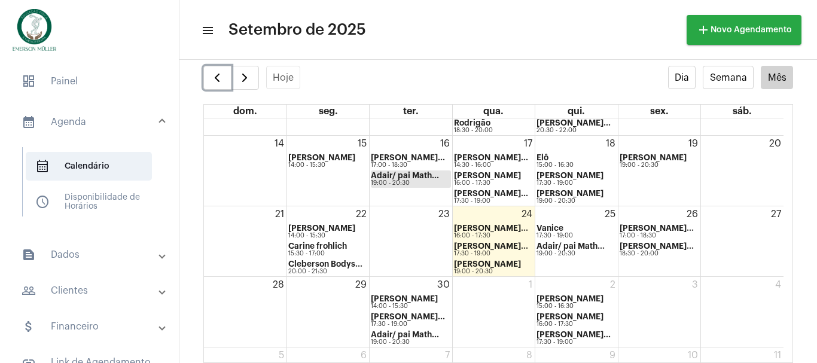
scroll to position [233, 0]
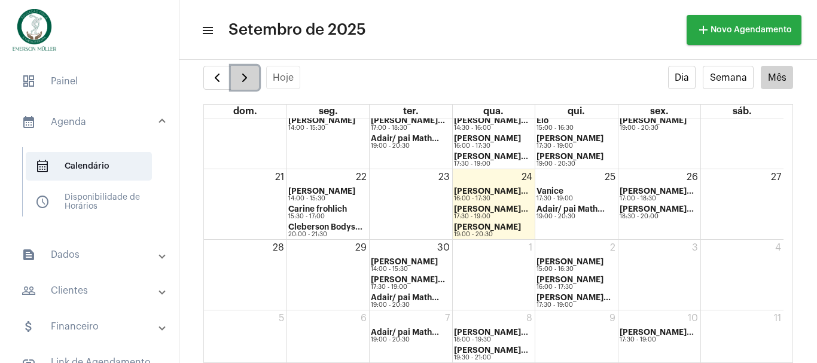
click at [237, 81] on button "button" at bounding box center [245, 78] width 28 height 24
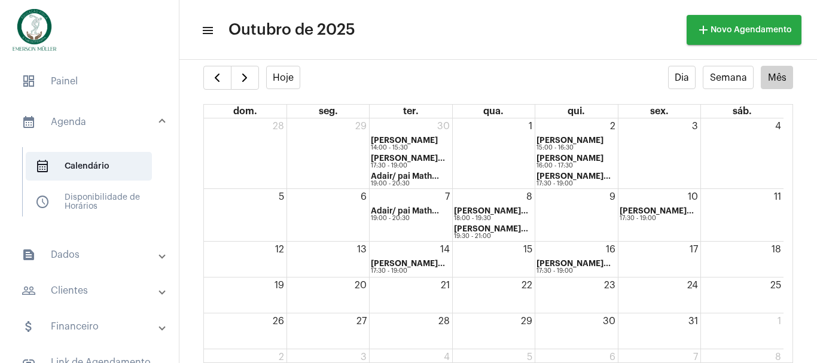
click at [68, 325] on mat-panel-title "attach_money Financeiro" at bounding box center [91, 326] width 138 height 14
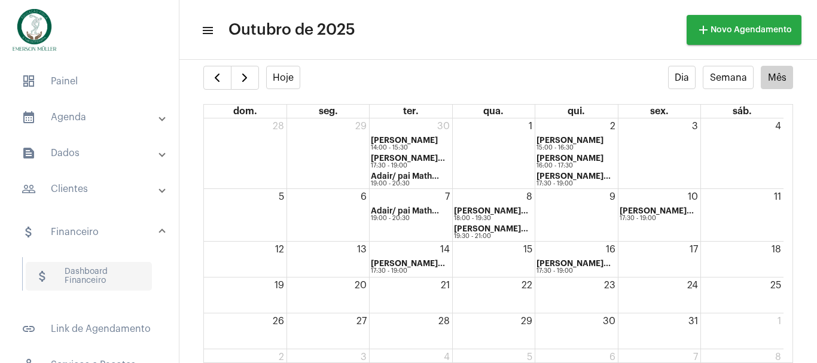
click at [86, 271] on span "attach_money Dashboard Financeiro" at bounding box center [89, 276] width 126 height 29
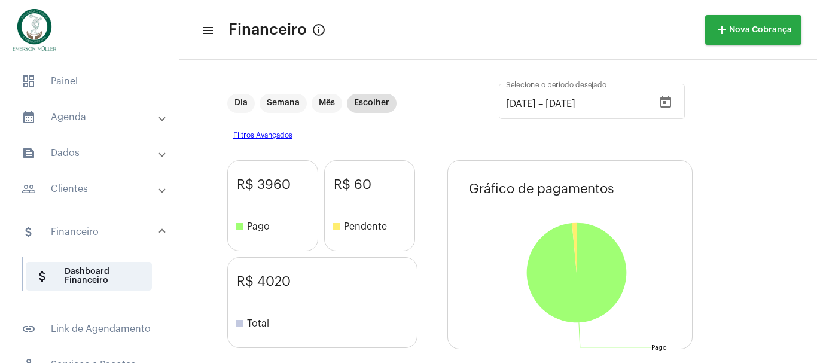
click at [74, 117] on mat-panel-title "calendar_month_outlined Agenda" at bounding box center [91, 117] width 138 height 14
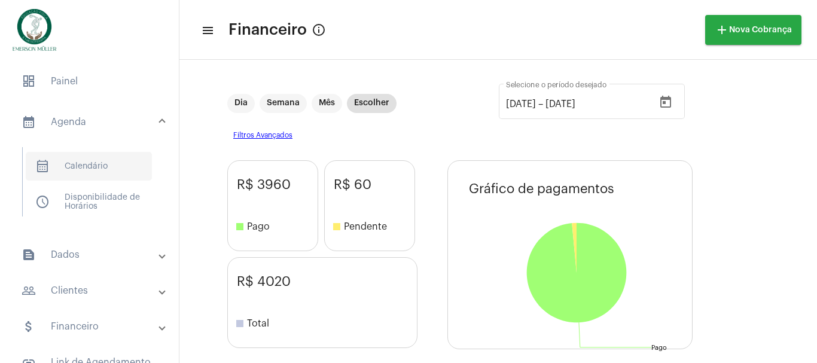
drag, startPoint x: 85, startPoint y: 161, endPoint x: 93, endPoint y: 162, distance: 7.8
click at [87, 163] on span "calendar_month_outlined Calendário" at bounding box center [89, 166] width 126 height 29
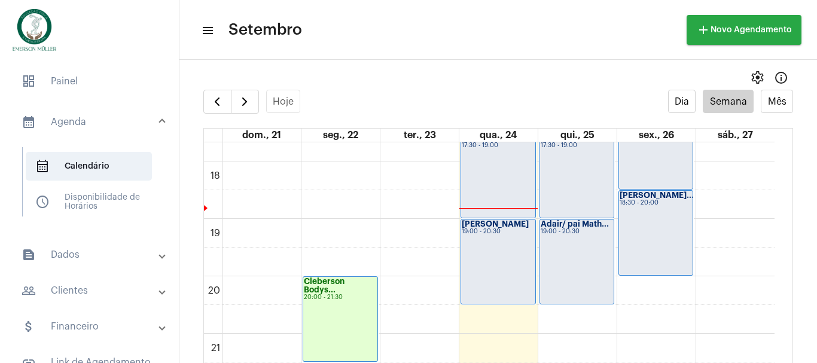
scroll to position [895, 0]
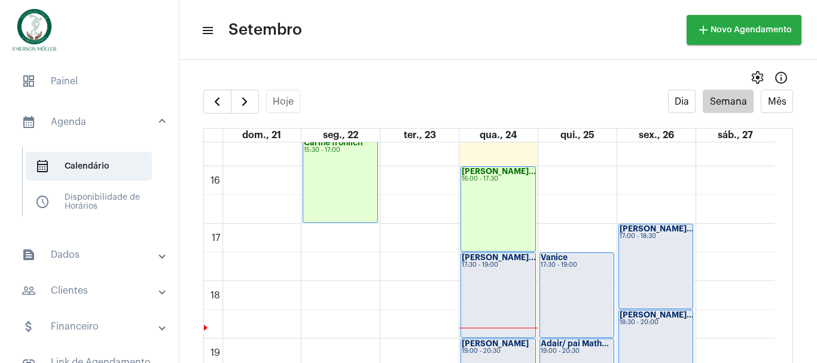
click at [480, 283] on div "[PERSON_NAME]... 17:30 - 19:00" at bounding box center [498, 295] width 74 height 84
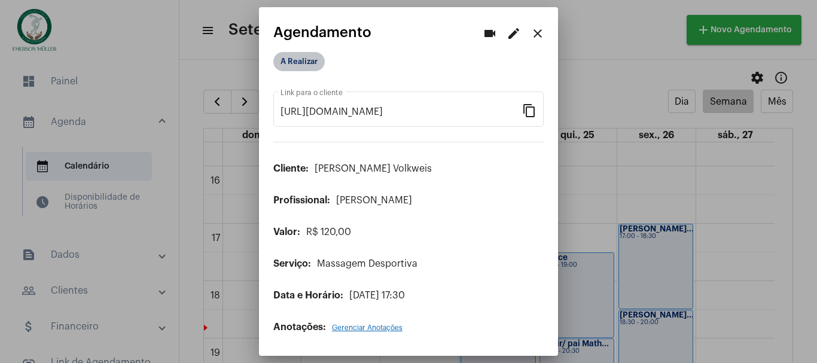
click at [304, 59] on mat-chip "A Realizar" at bounding box center [298, 61] width 51 height 19
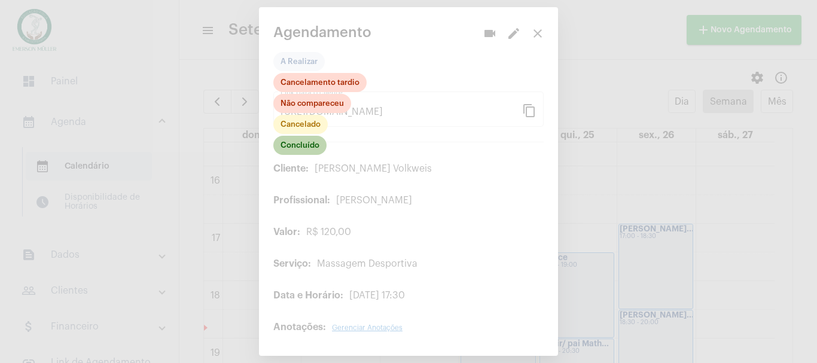
click at [310, 153] on mat-chip "Concluído" at bounding box center [299, 145] width 53 height 19
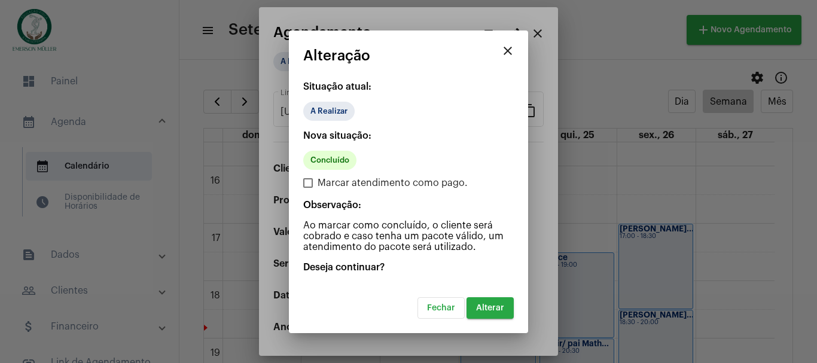
click at [490, 308] on span "Alterar" at bounding box center [490, 308] width 28 height 8
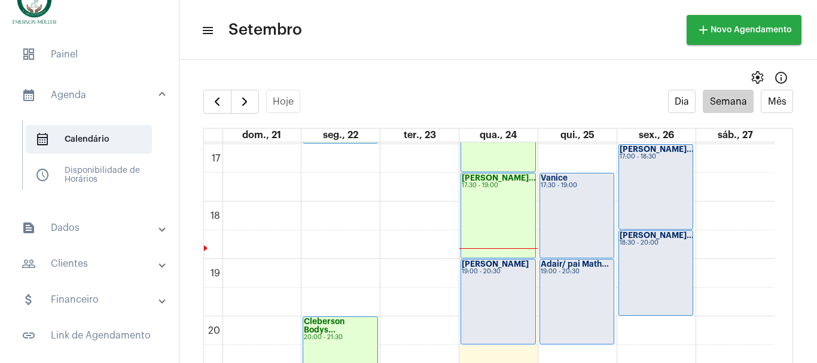
scroll to position [40, 0]
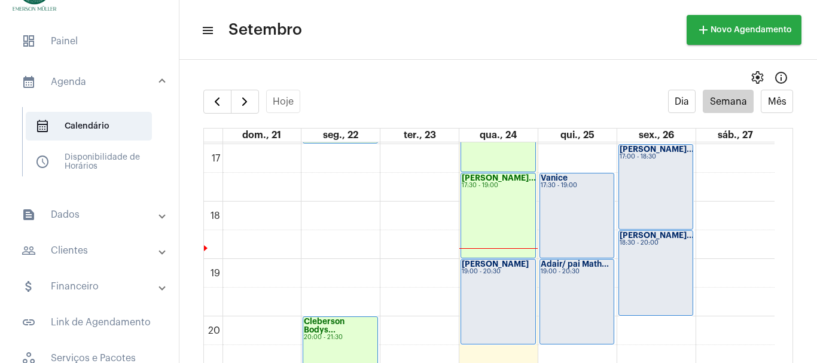
click at [80, 287] on mat-panel-title "attach_money Financeiro" at bounding box center [91, 286] width 138 height 14
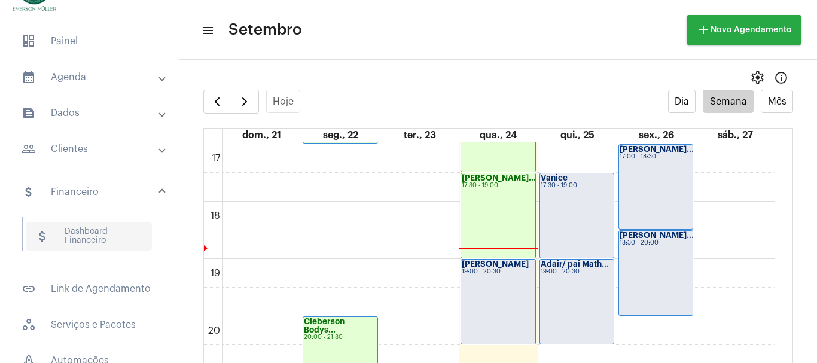
click at [84, 232] on span "attach_money Dashboard Financeiro" at bounding box center [89, 236] width 126 height 29
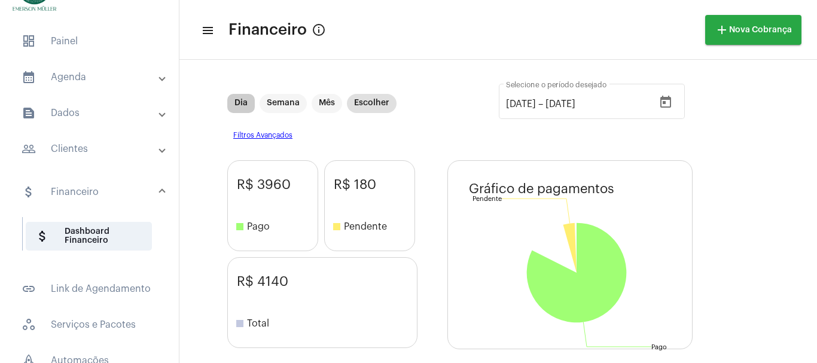
click at [245, 106] on mat-chip "Dia" at bounding box center [241, 103] width 28 height 19
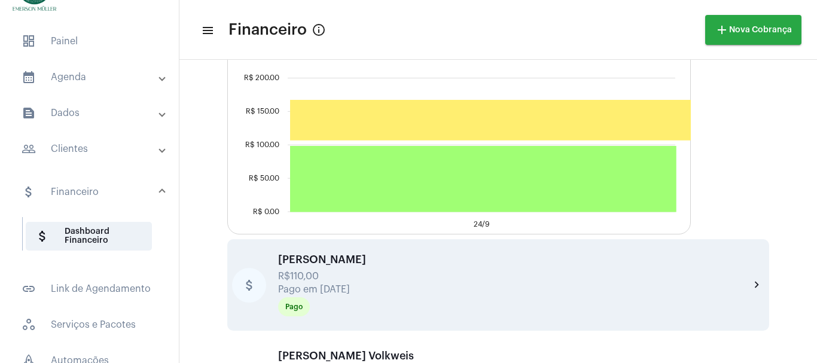
scroll to position [402, 0]
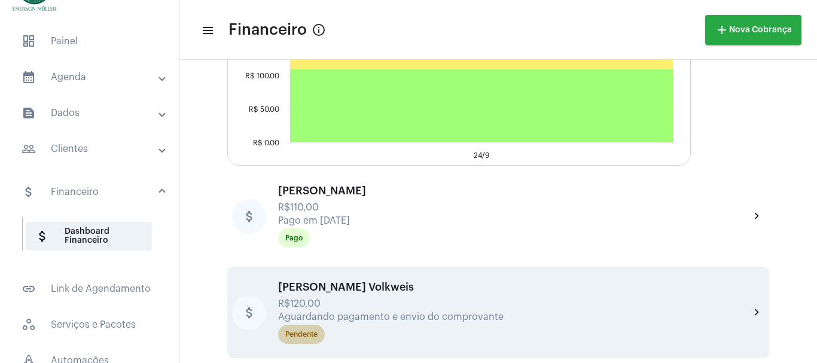
click at [306, 337] on div "Pendente" at bounding box center [301, 335] width 32 height 8
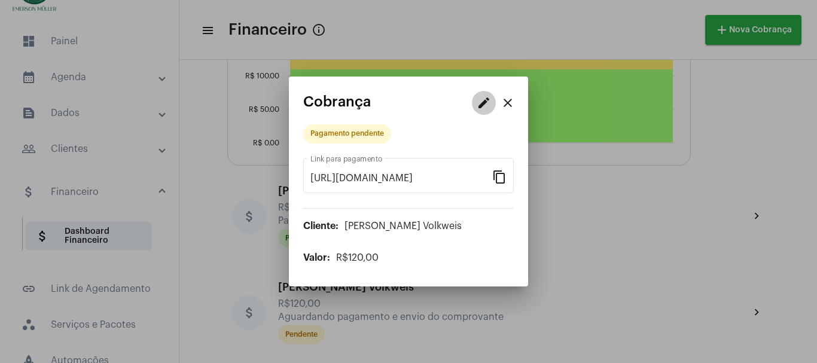
click at [484, 102] on mat-icon "edit" at bounding box center [484, 103] width 14 height 14
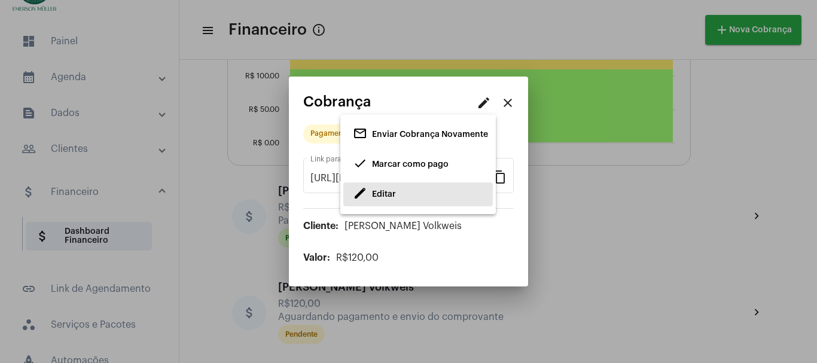
click at [382, 197] on span "Editar" at bounding box center [384, 194] width 24 height 8
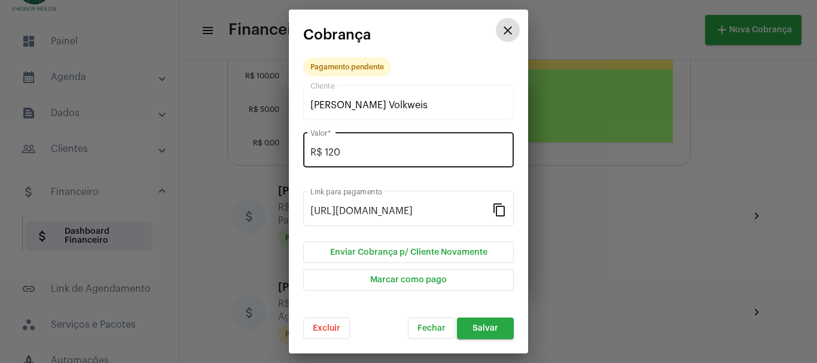
click at [350, 151] on input "R$ 120" at bounding box center [408, 152] width 196 height 11
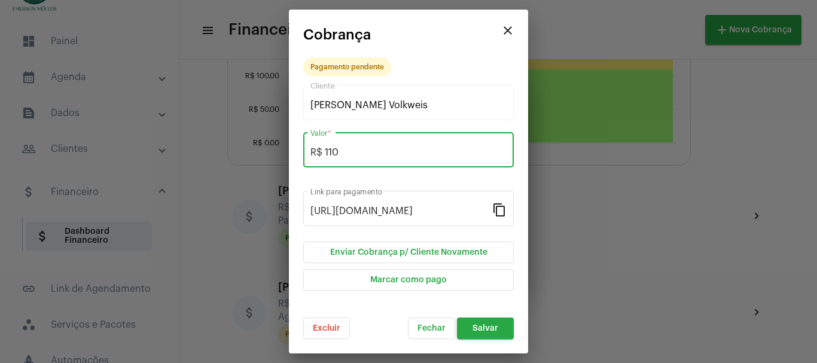
type input "R$ 110"
click at [488, 327] on span "Salvar" at bounding box center [485, 328] width 26 height 8
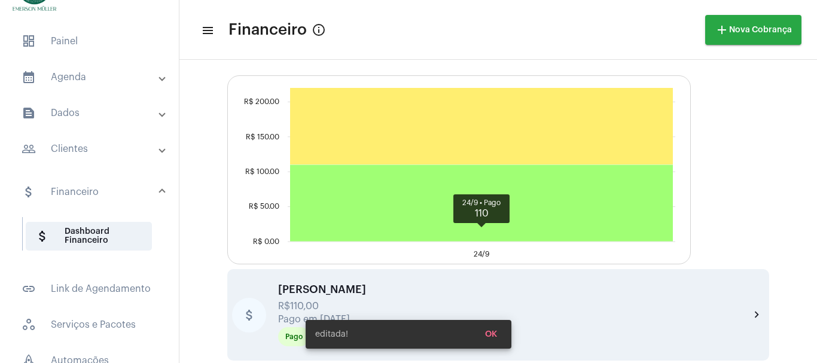
scroll to position [402, 0]
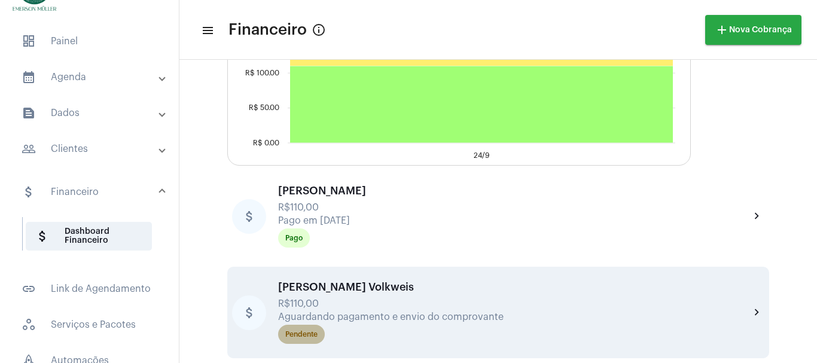
click at [303, 334] on div "Pendente" at bounding box center [301, 335] width 32 height 8
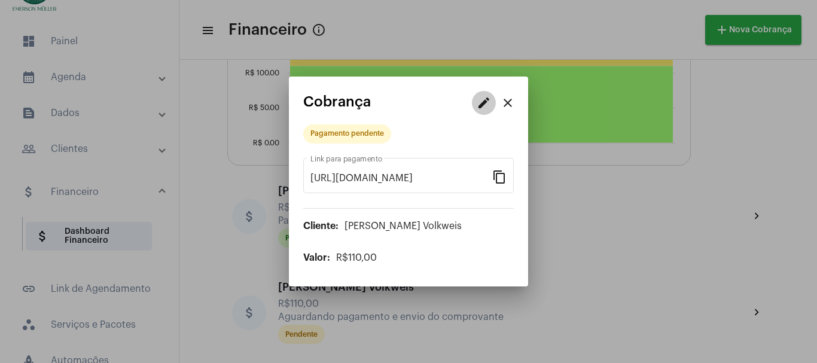
click at [489, 96] on mat-icon "edit" at bounding box center [484, 103] width 14 height 14
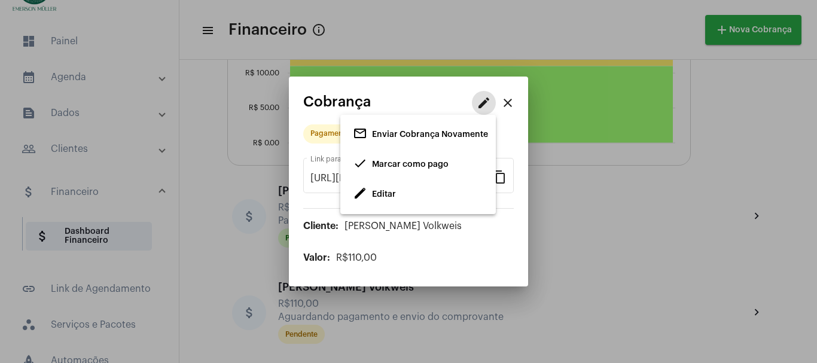
click at [401, 161] on span "Marcar como pago" at bounding box center [410, 164] width 77 height 8
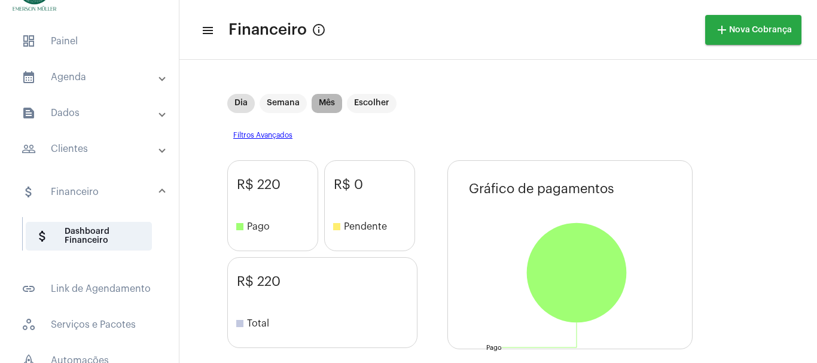
click at [323, 103] on mat-chip "Mês" at bounding box center [327, 103] width 30 height 19
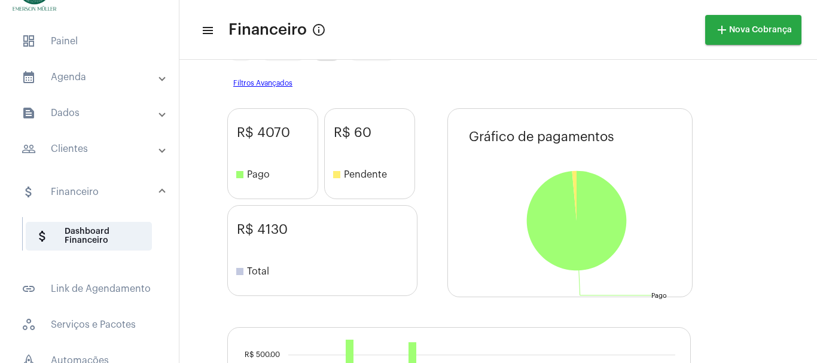
scroll to position [40, 0]
